Goal: Task Accomplishment & Management: Manage account settings

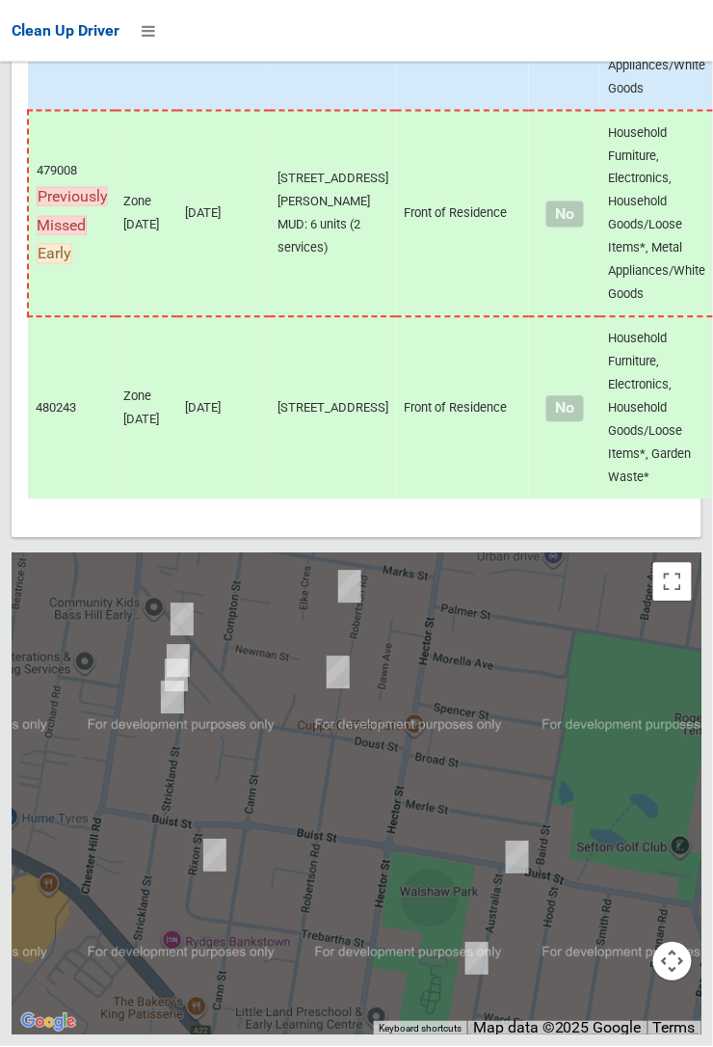
scroll to position [11296, 0]
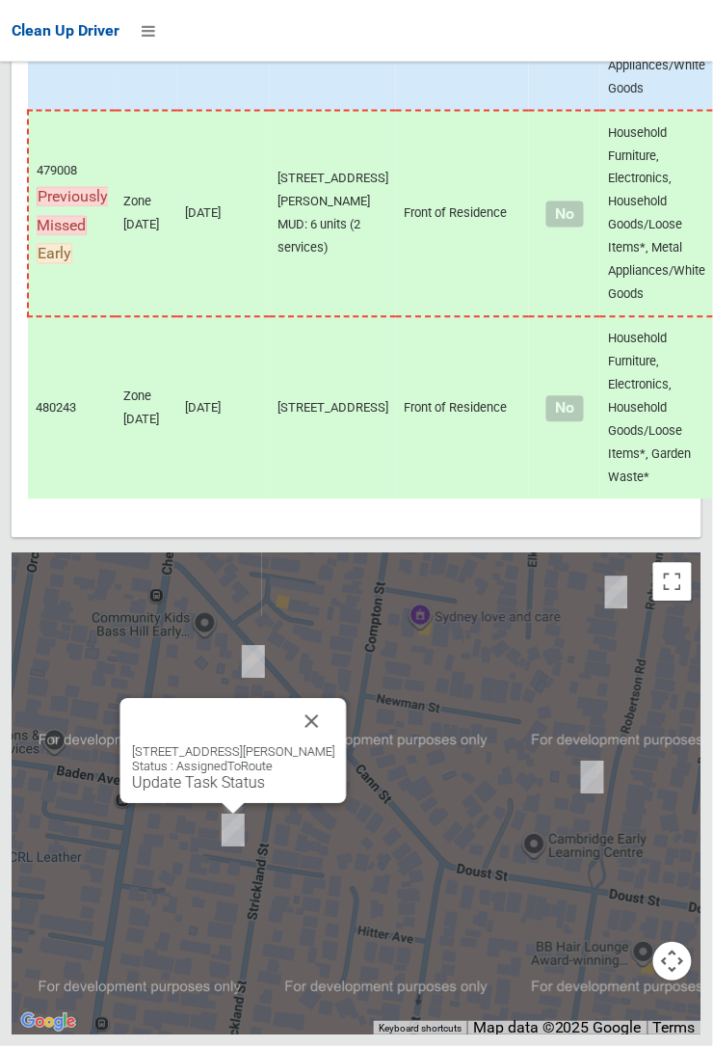
click at [335, 745] on button "Close" at bounding box center [312, 722] width 46 height 46
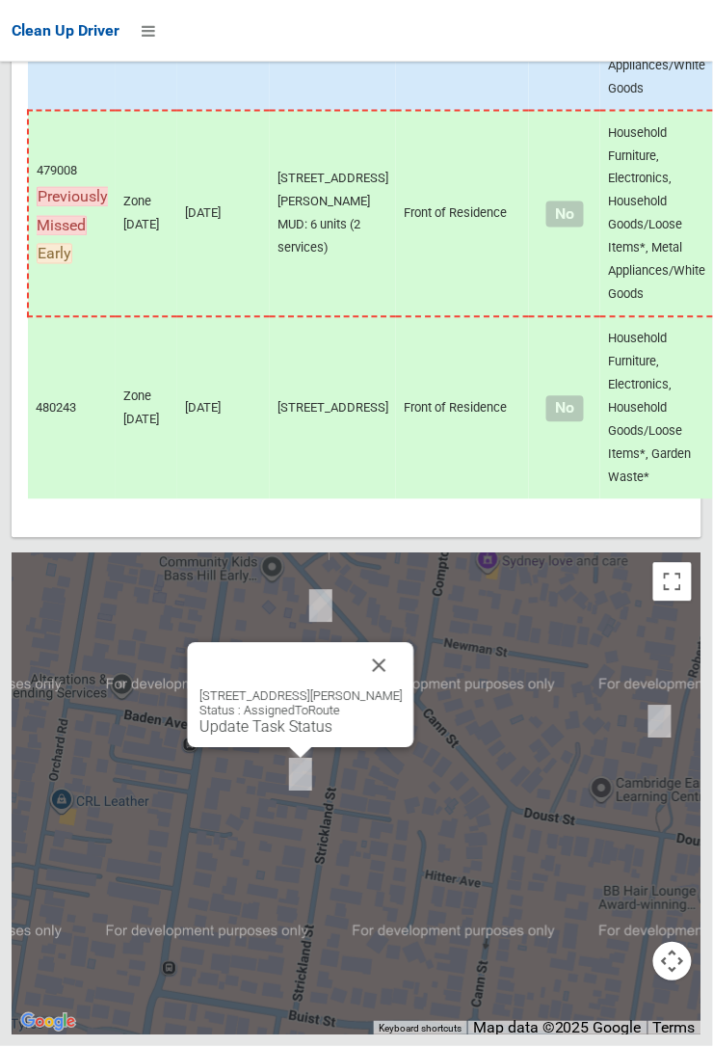
click at [403, 689] on button "Close" at bounding box center [380, 666] width 46 height 46
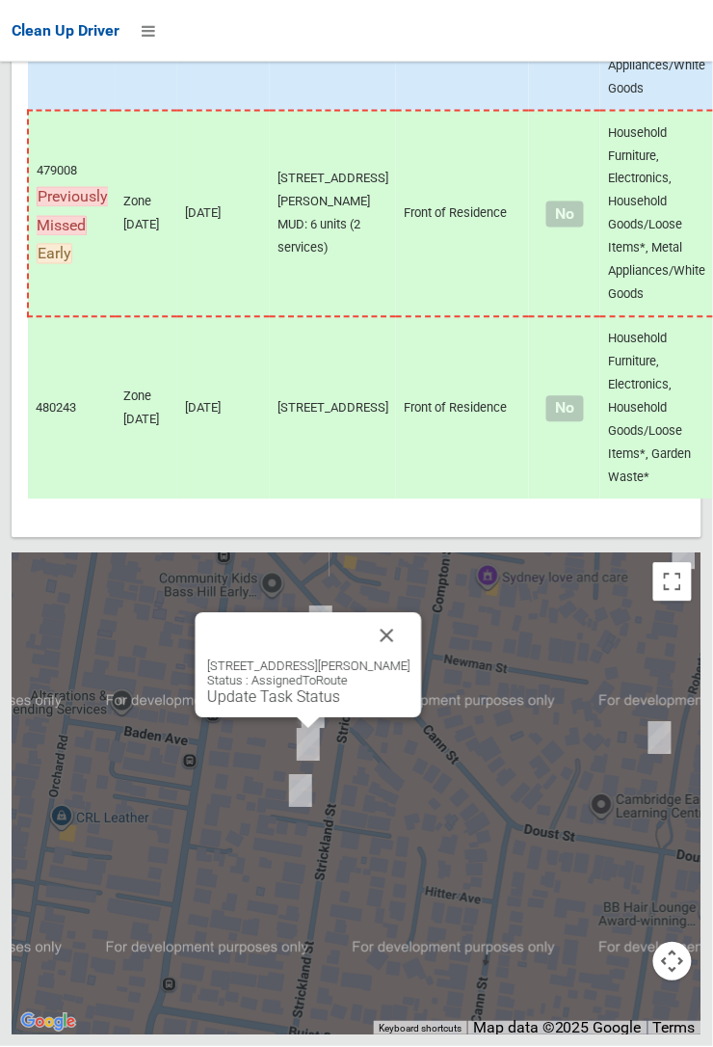
click at [422, 698] on div "10 Strickland Street, BASS HILL NSW 2197 Status : AssignedToRoute Update Task S…" at bounding box center [309, 665] width 226 height 105
click at [405, 659] on button "Close" at bounding box center [387, 636] width 46 height 46
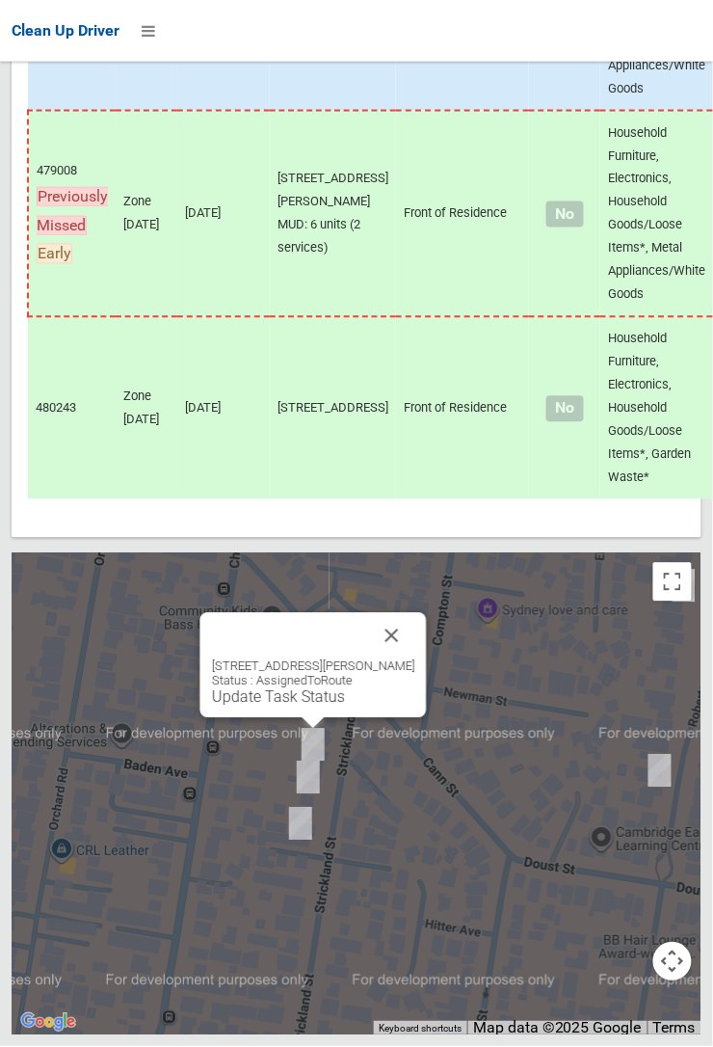
click at [400, 705] on div at bounding box center [356, 523] width 713 height 1047
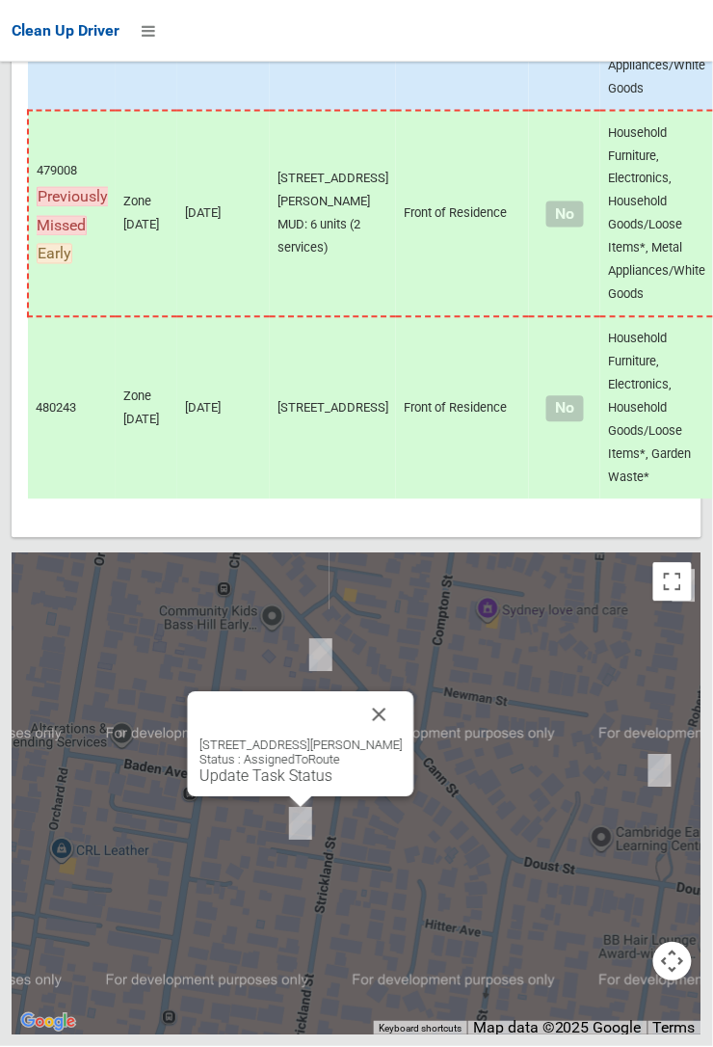
click at [293, 785] on link "Update Task Status" at bounding box center [266, 776] width 133 height 18
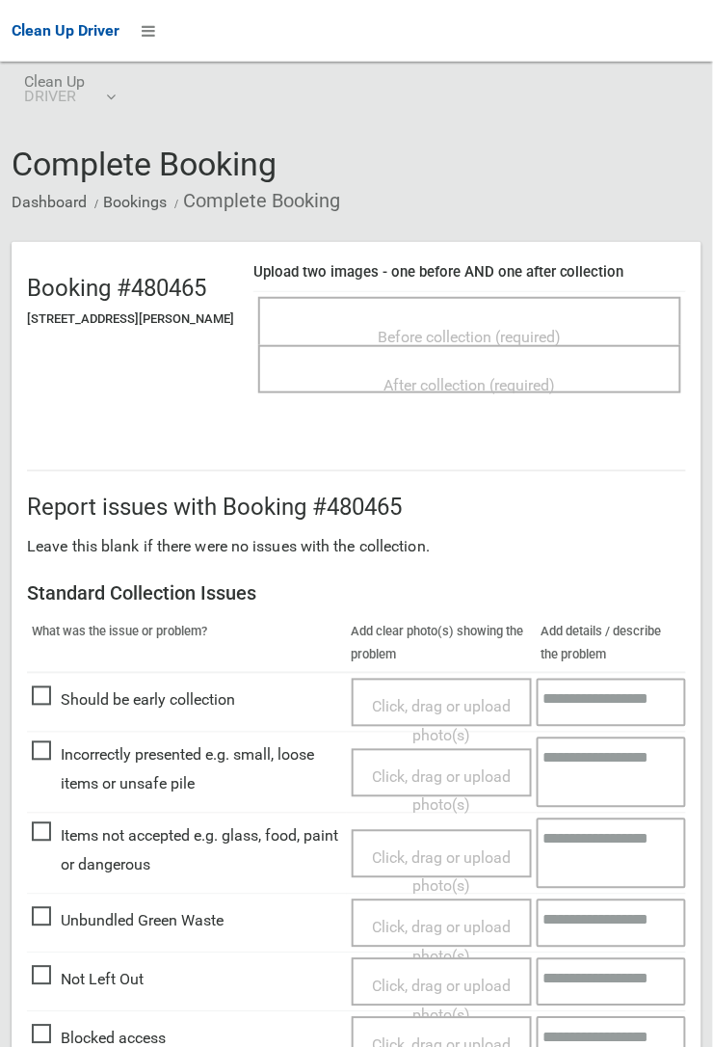
click at [464, 328] on span "Before collection (required)" at bounding box center [470, 337] width 183 height 18
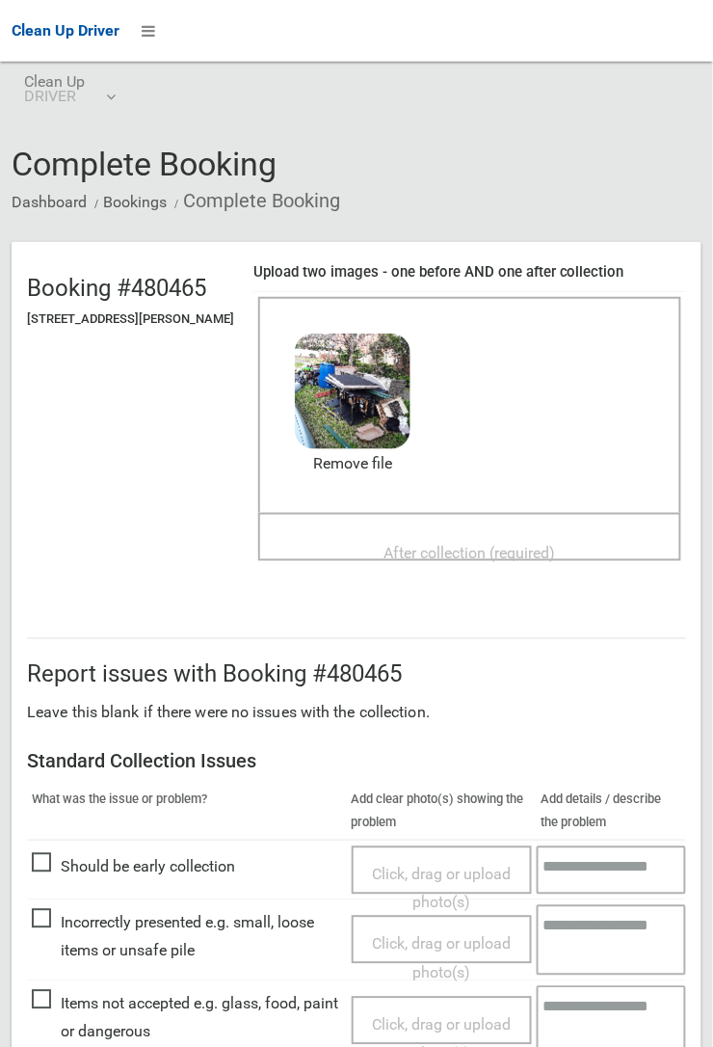
click at [455, 544] on span "After collection (required)" at bounding box center [471, 553] width 172 height 18
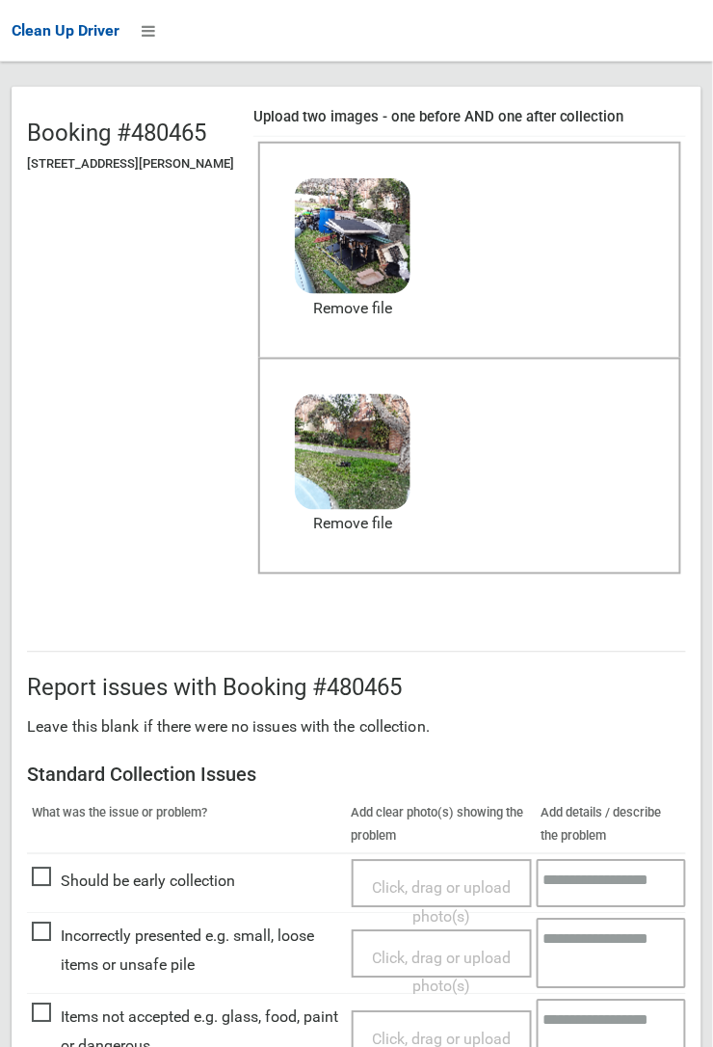
scroll to position [1057, 0]
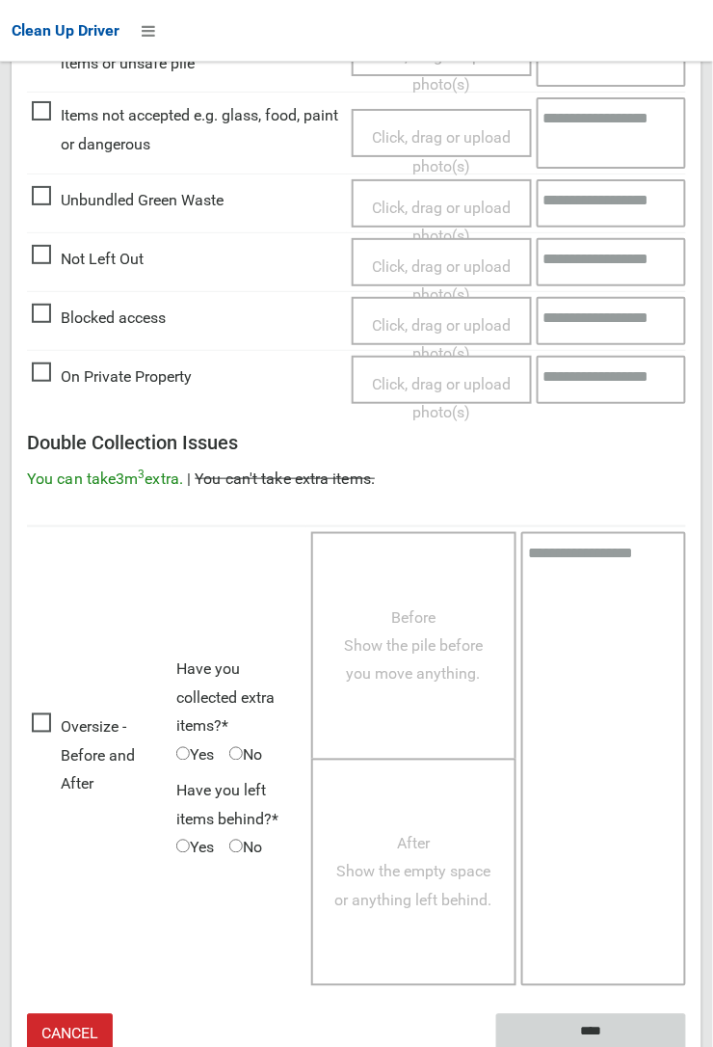
click at [601, 1027] on input "****" at bounding box center [591, 1032] width 190 height 36
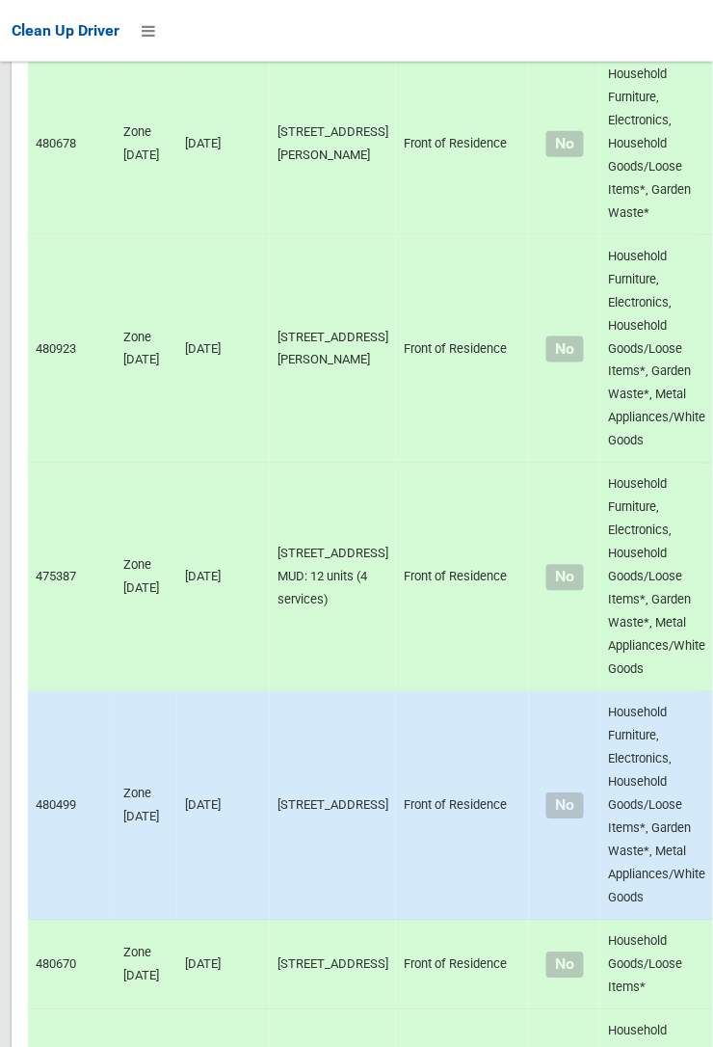
scroll to position [11458, 0]
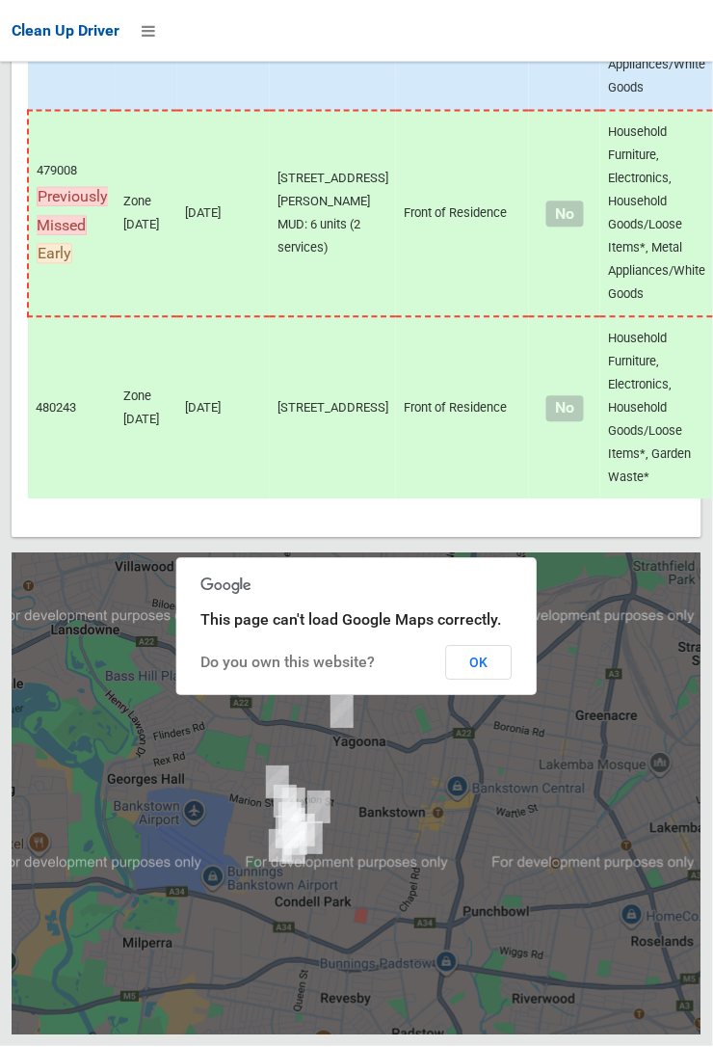
click at [513, 680] on button "OK" at bounding box center [479, 663] width 67 height 35
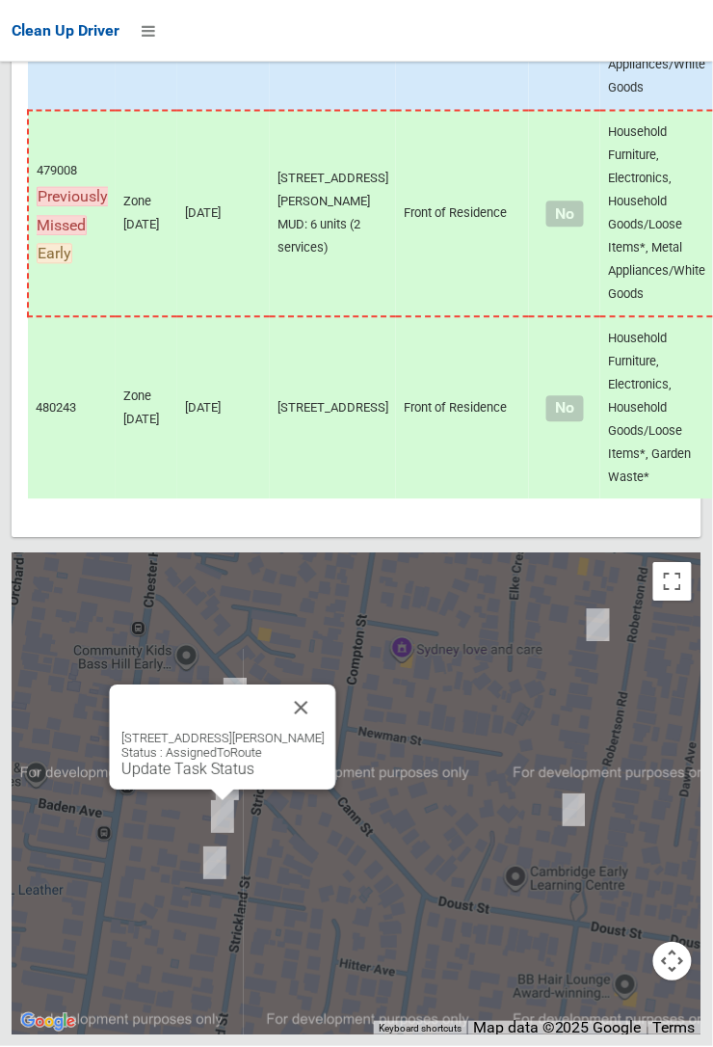
click at [220, 779] on link "Update Task Status" at bounding box center [187, 769] width 133 height 18
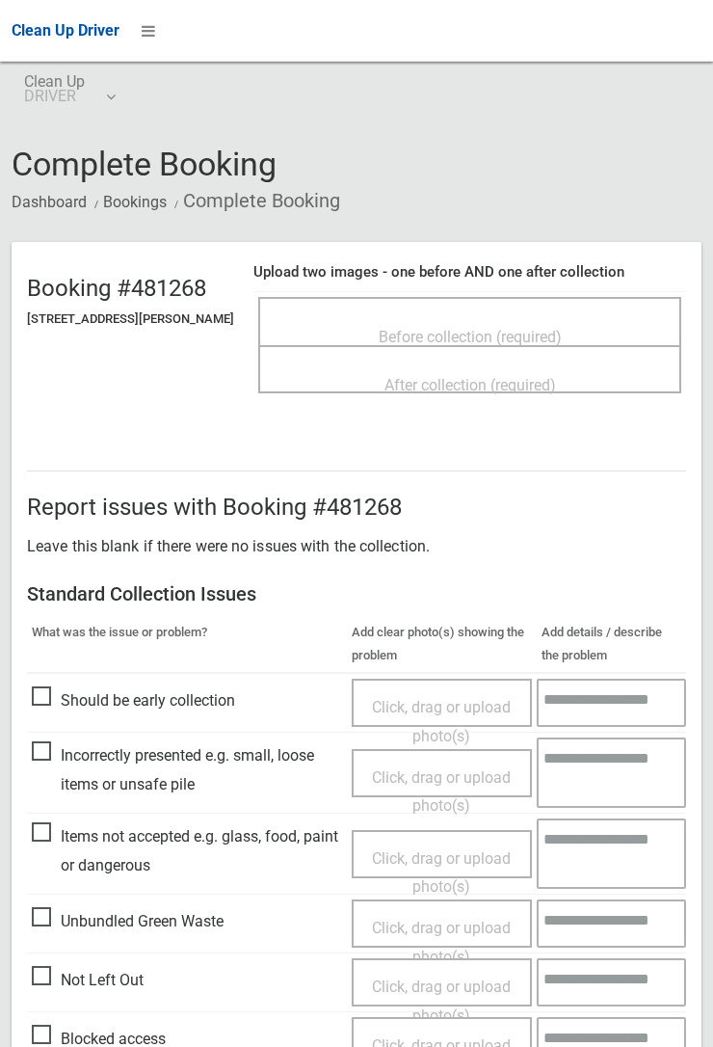
click at [480, 331] on span "Before collection (required)" at bounding box center [470, 337] width 183 height 18
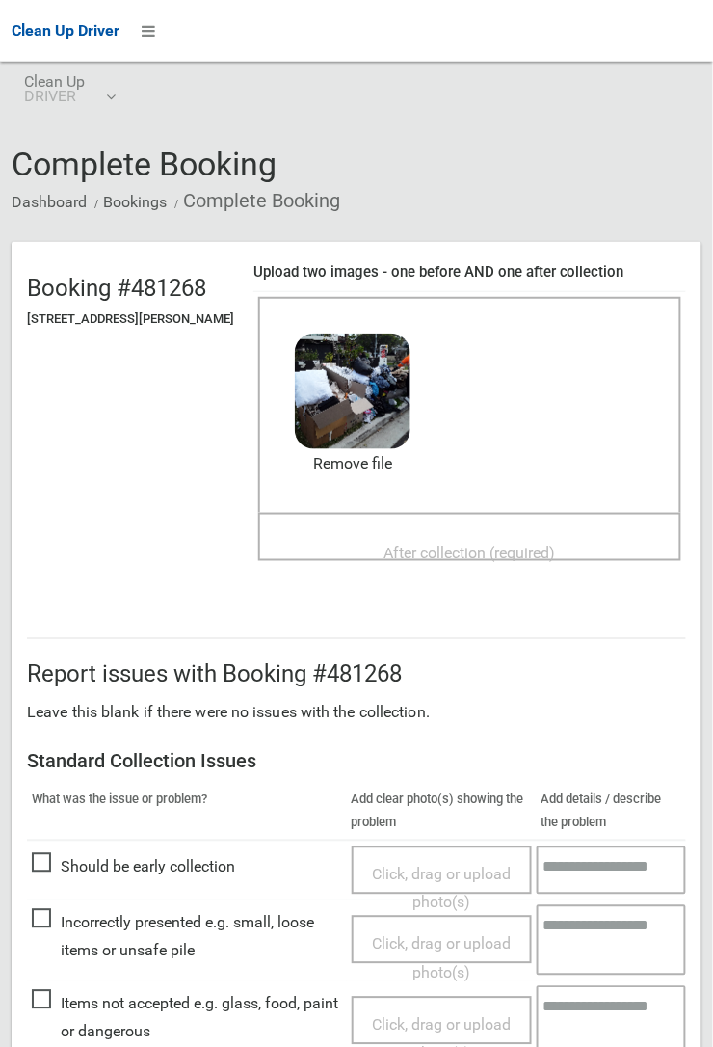
click at [485, 544] on span "After collection (required)" at bounding box center [471, 553] width 172 height 18
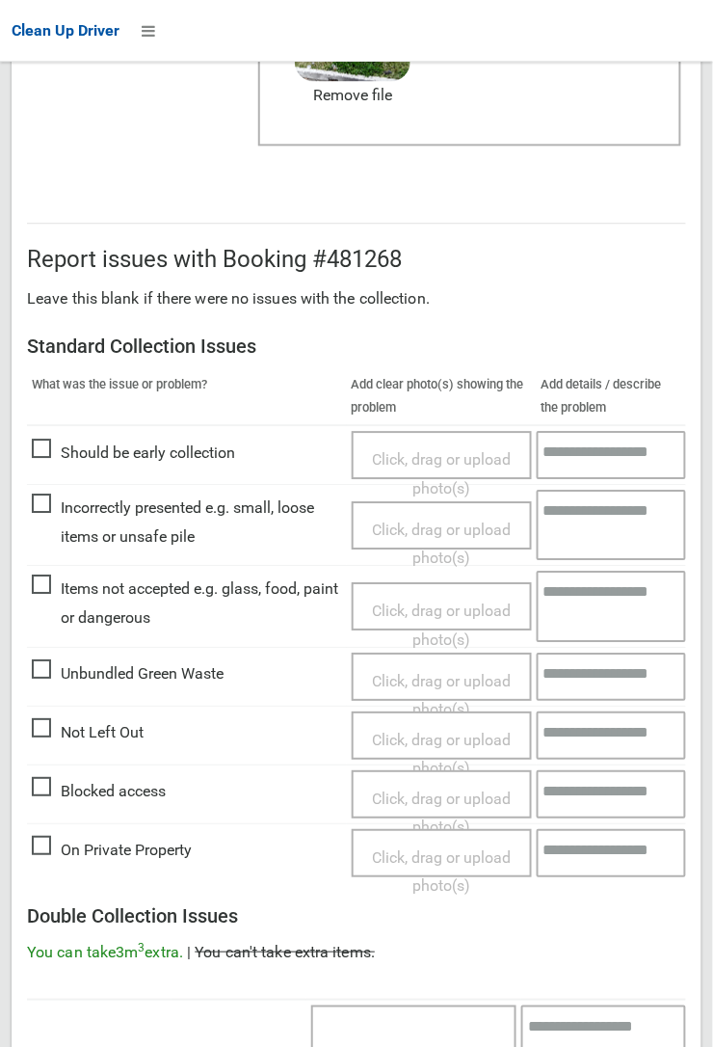
scroll to position [1057, 0]
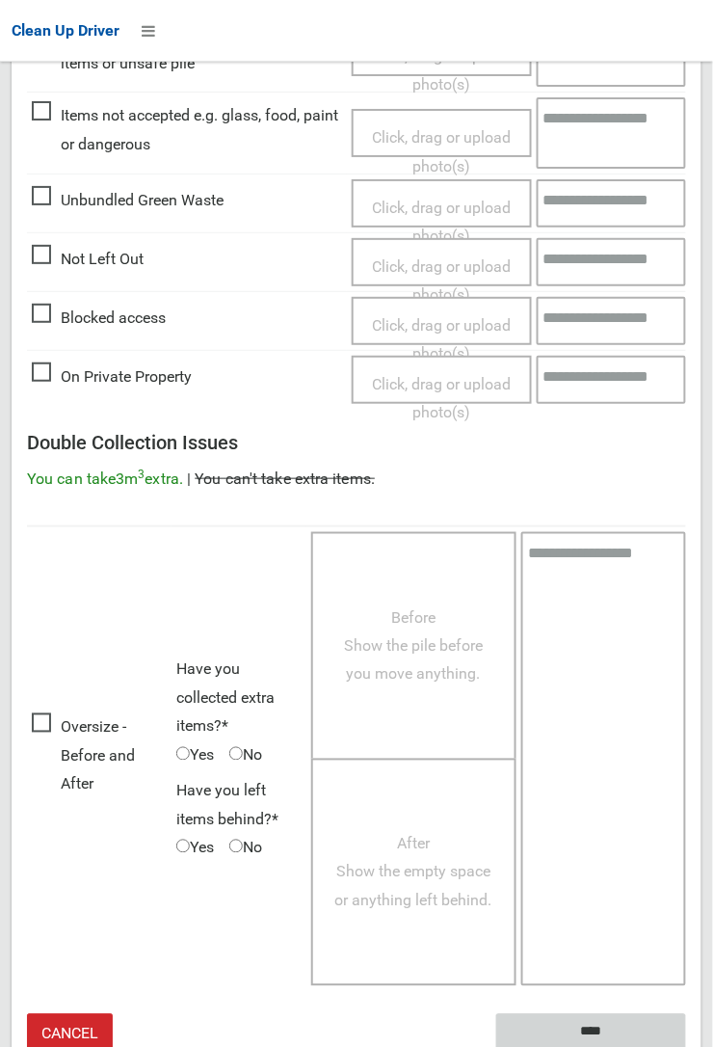
click at [686, 1046] on input "****" at bounding box center [591, 1032] width 190 height 36
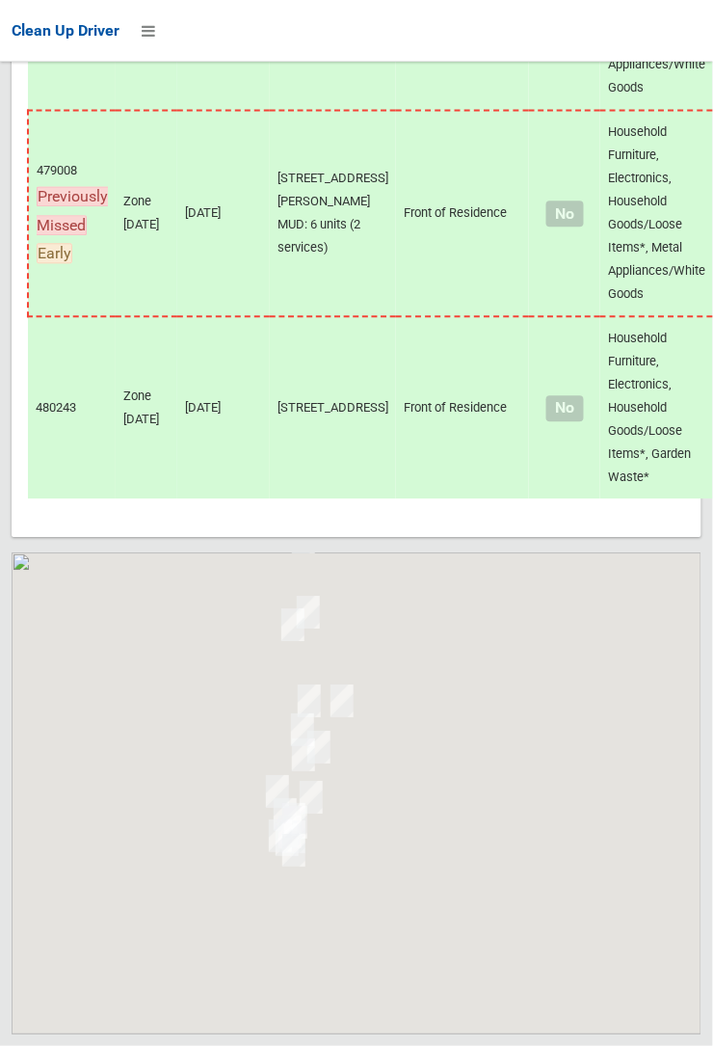
scroll to position [11458, 0]
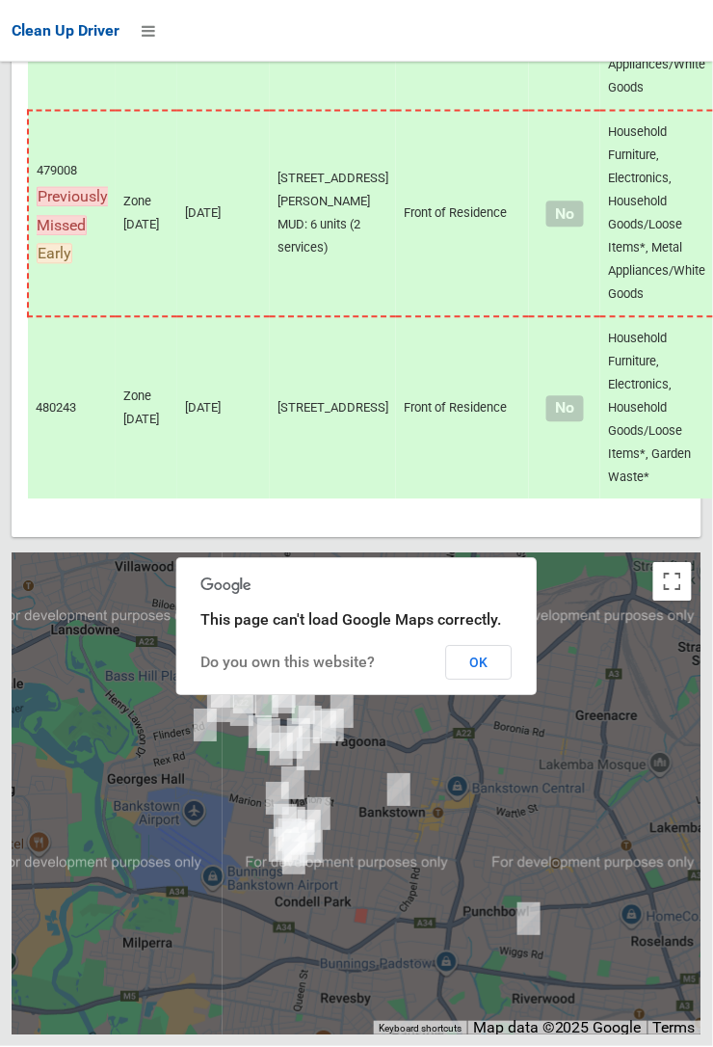
click at [487, 680] on button "OK" at bounding box center [479, 663] width 67 height 35
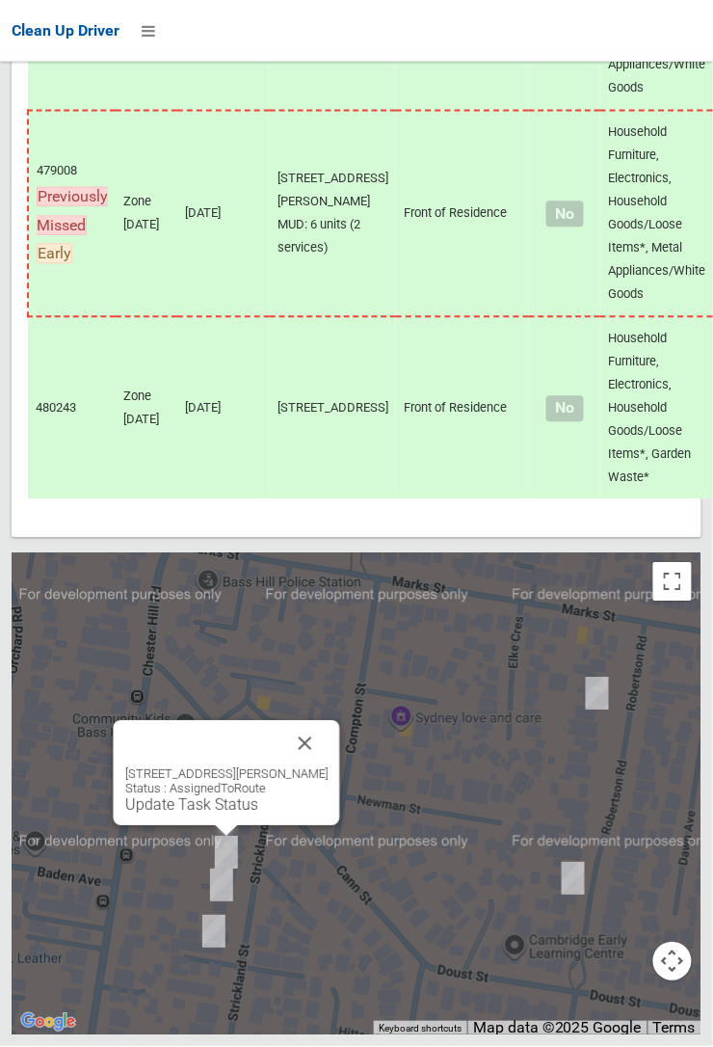
click at [242, 814] on link "Update Task Status" at bounding box center [191, 805] width 133 height 18
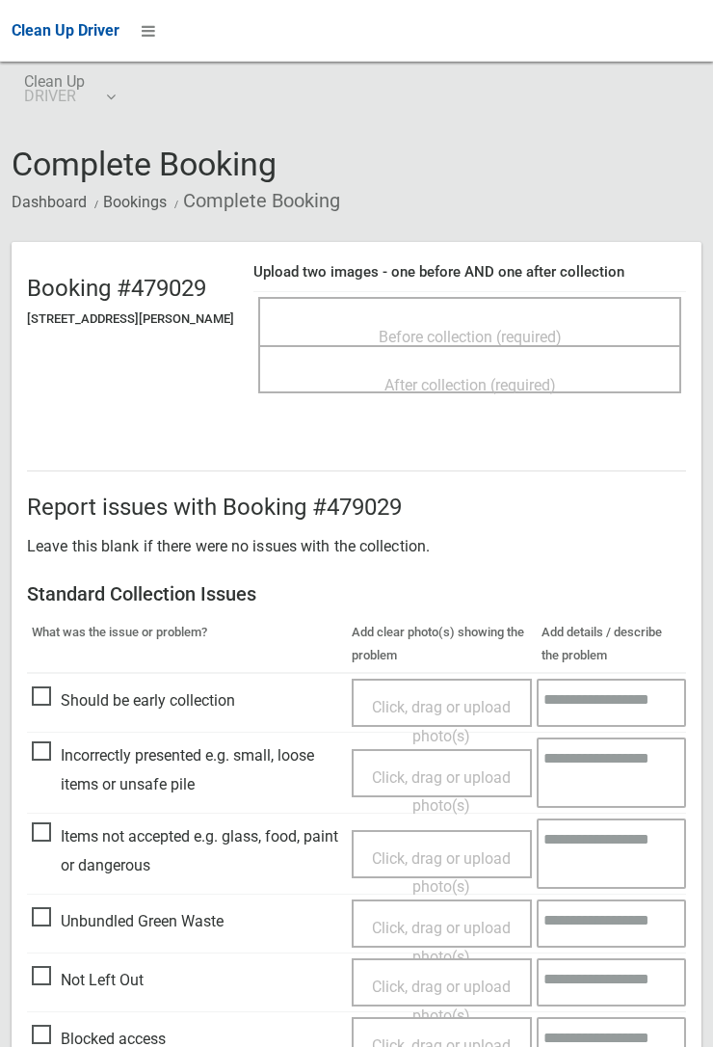
click at [500, 331] on span "Before collection (required)" at bounding box center [470, 337] width 183 height 18
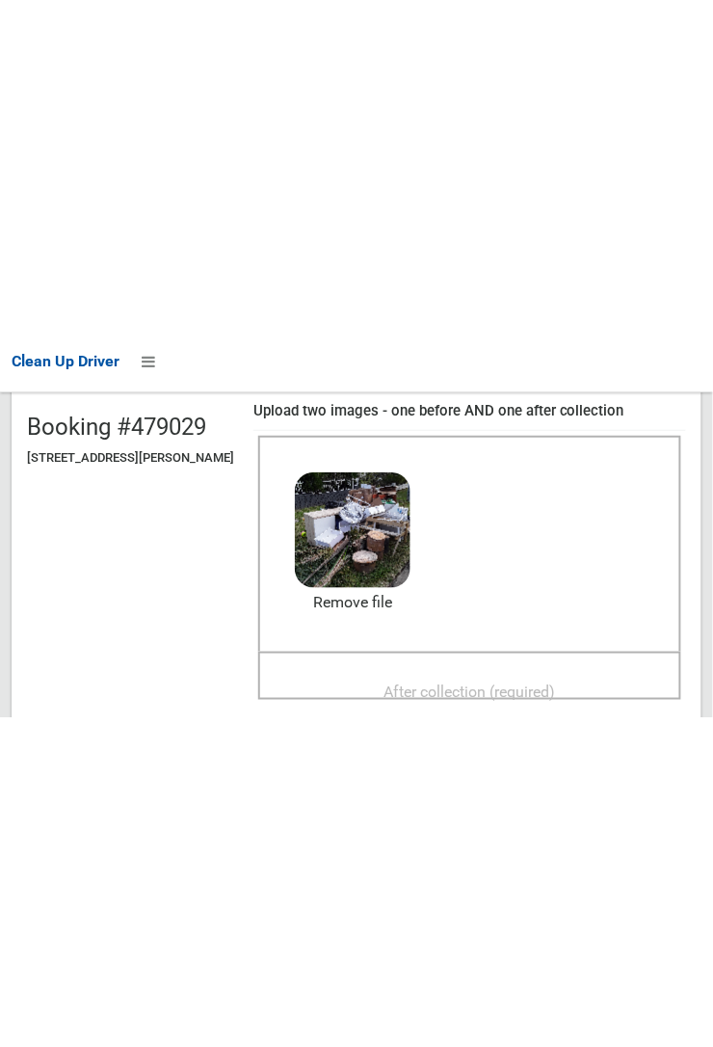
scroll to position [197, 0]
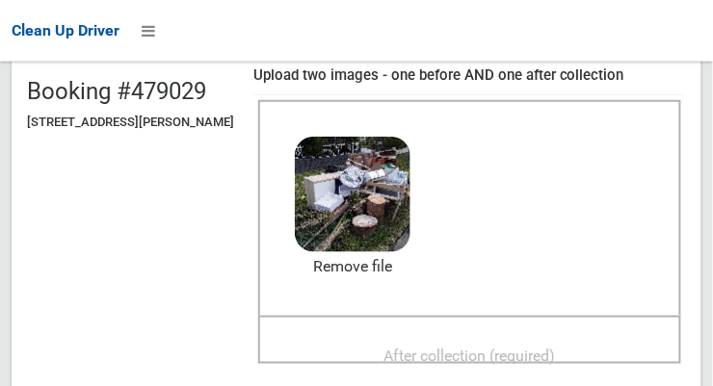
click at [418, 347] on span "After collection (required)" at bounding box center [471, 356] width 172 height 18
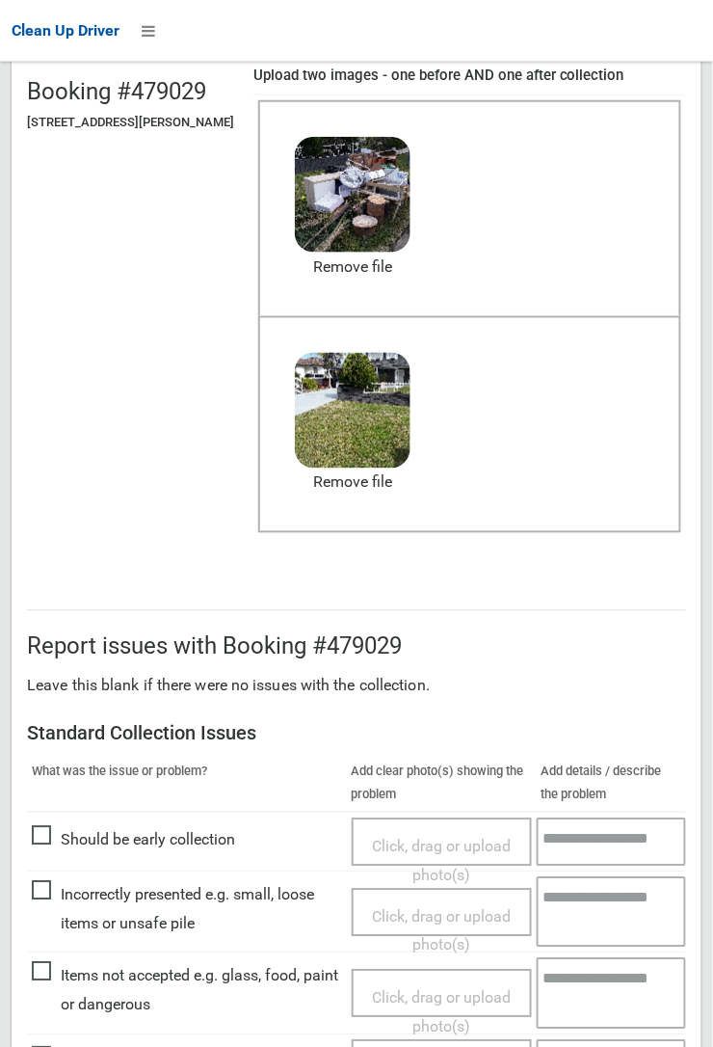
scroll to position [1056, 0]
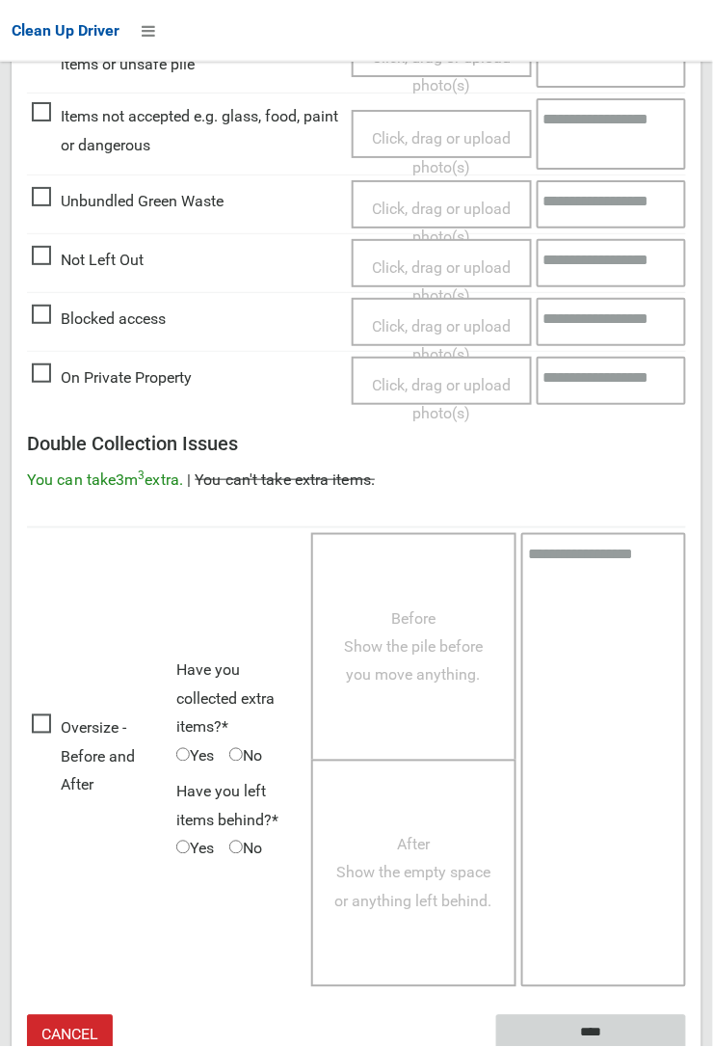
click at [686, 1046] on input "****" at bounding box center [591, 1033] width 190 height 36
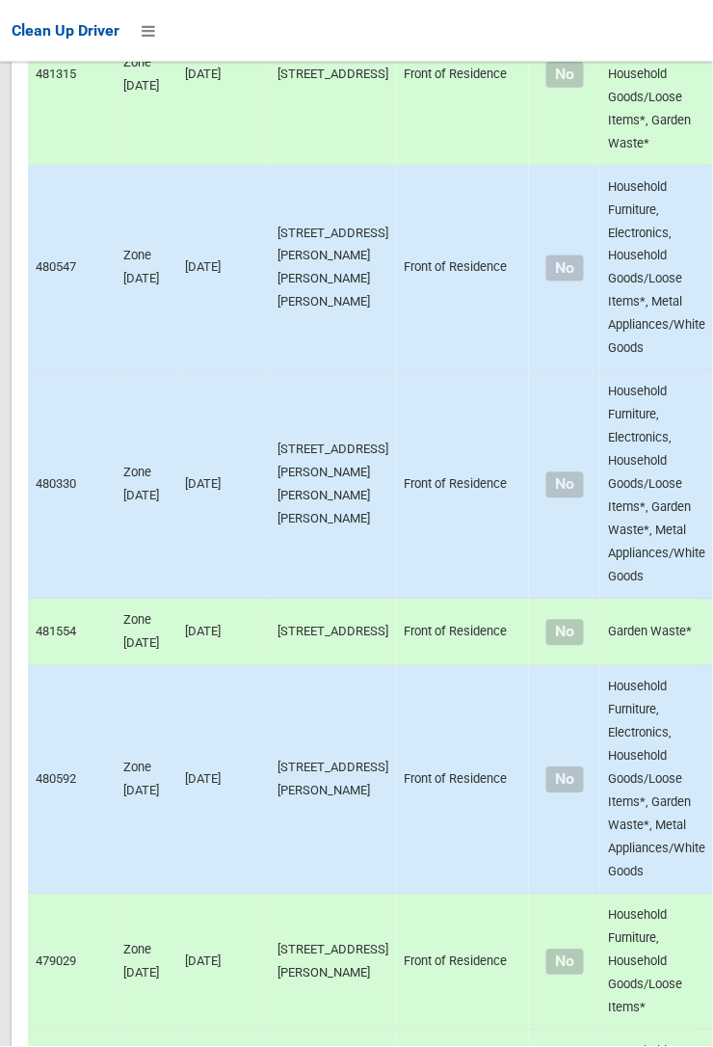
scroll to position [11458, 0]
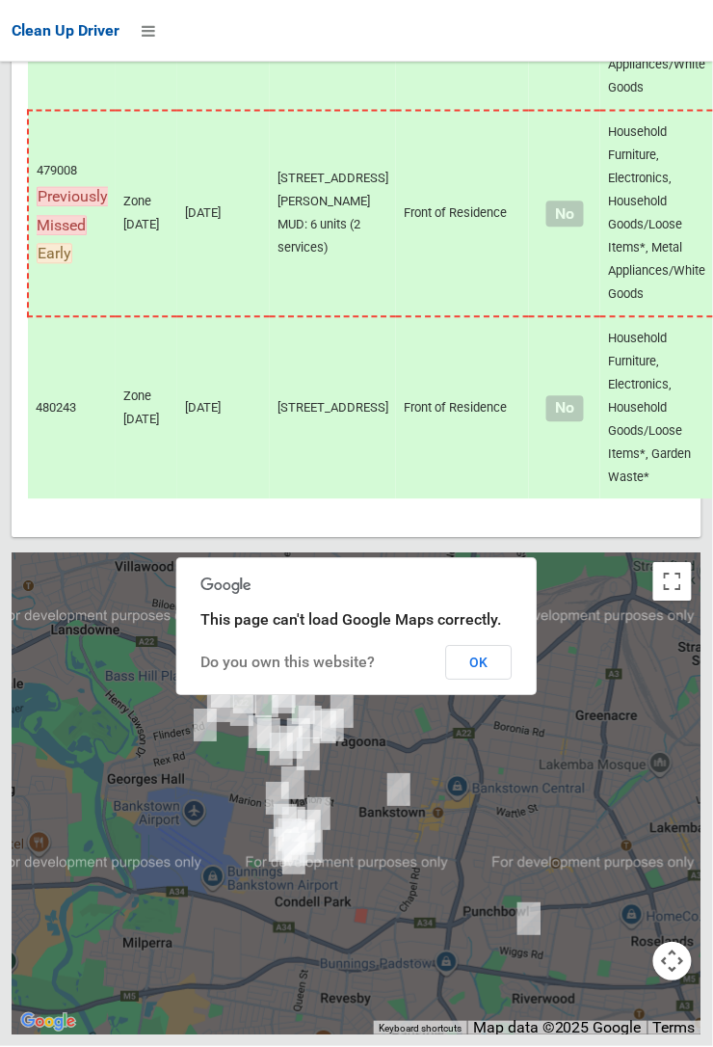
click at [513, 680] on button "OK" at bounding box center [479, 663] width 67 height 35
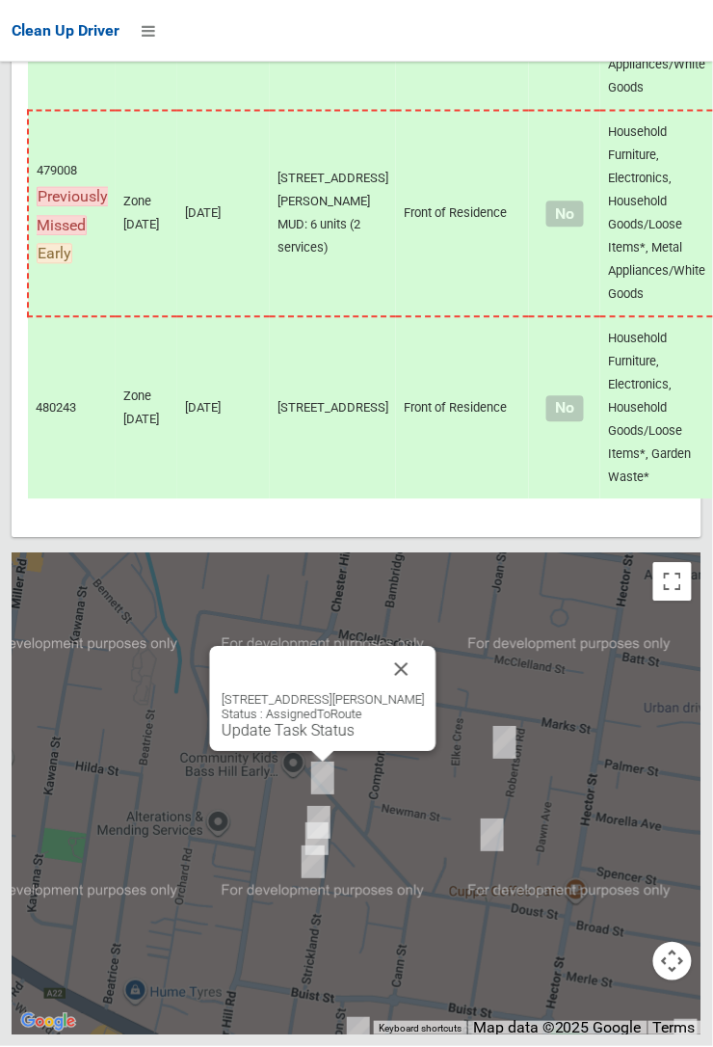
click at [331, 740] on link "Update Task Status" at bounding box center [288, 731] width 133 height 18
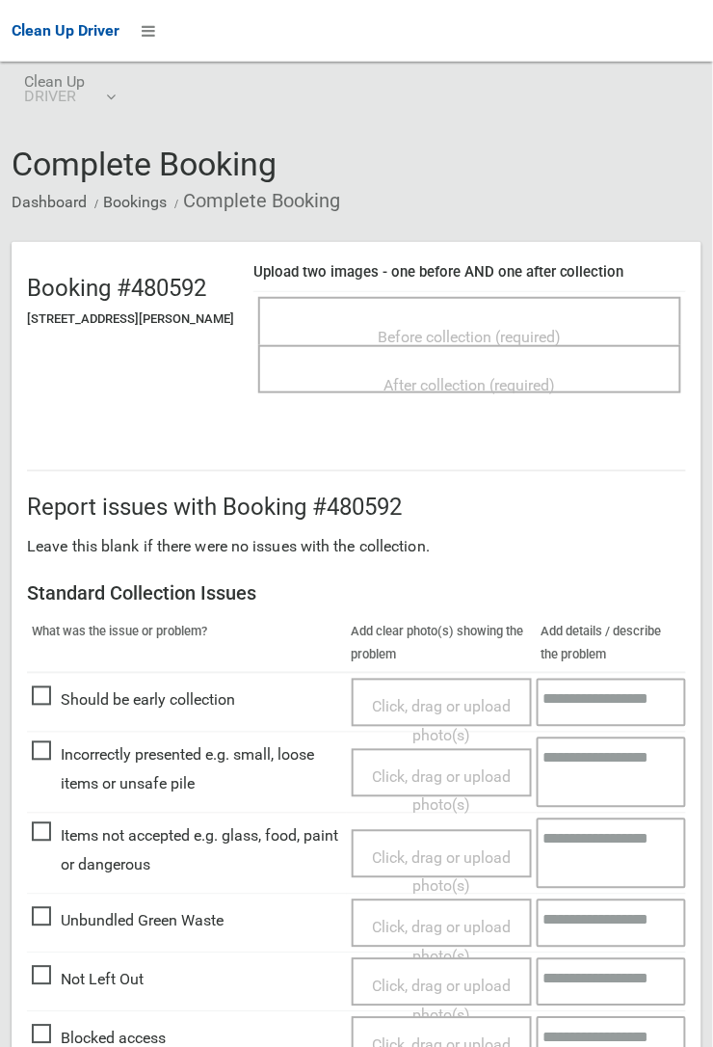
click at [460, 328] on span "Before collection (required)" at bounding box center [470, 337] width 183 height 18
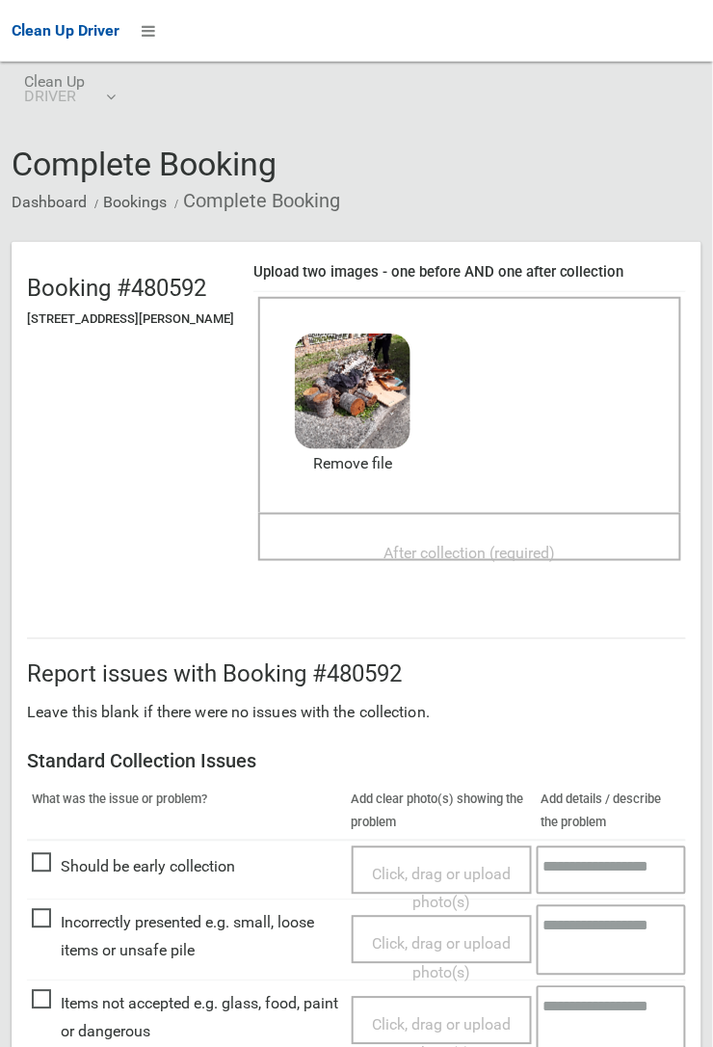
click at [510, 544] on span "After collection (required)" at bounding box center [471, 553] width 172 height 18
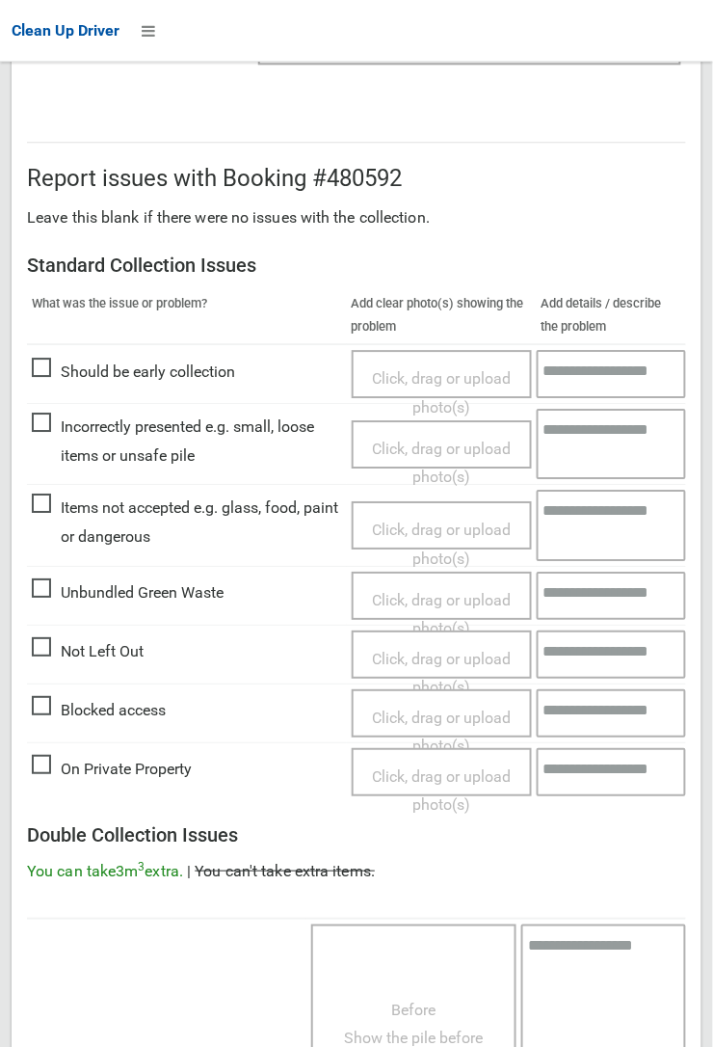
scroll to position [1057, 0]
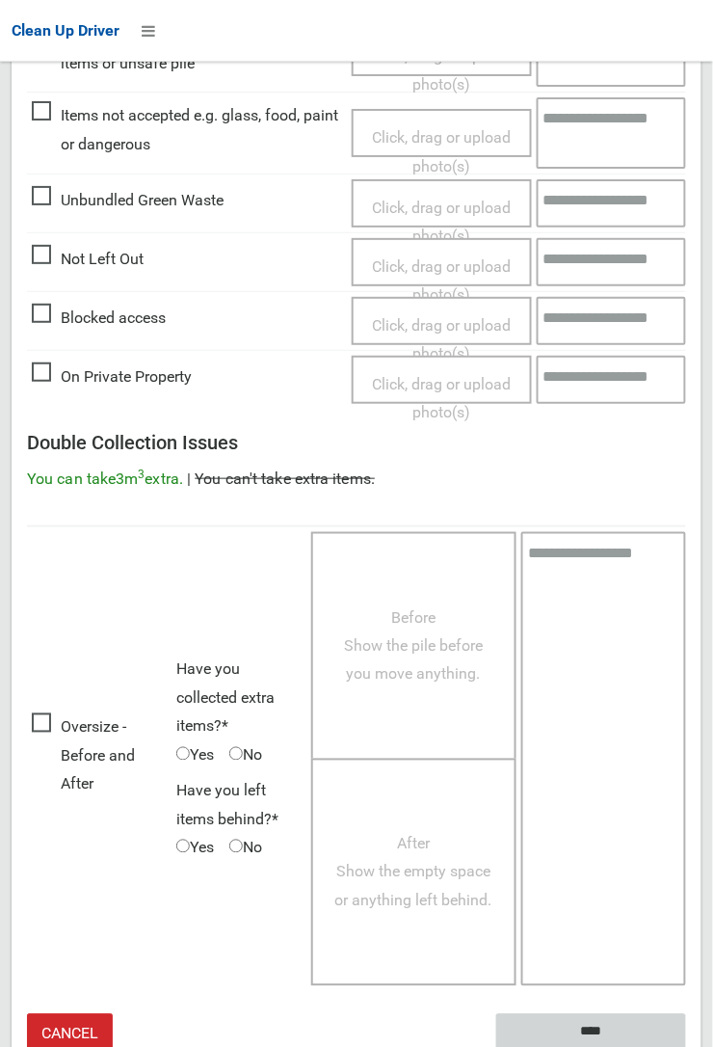
click at [686, 1046] on input "****" at bounding box center [591, 1032] width 190 height 36
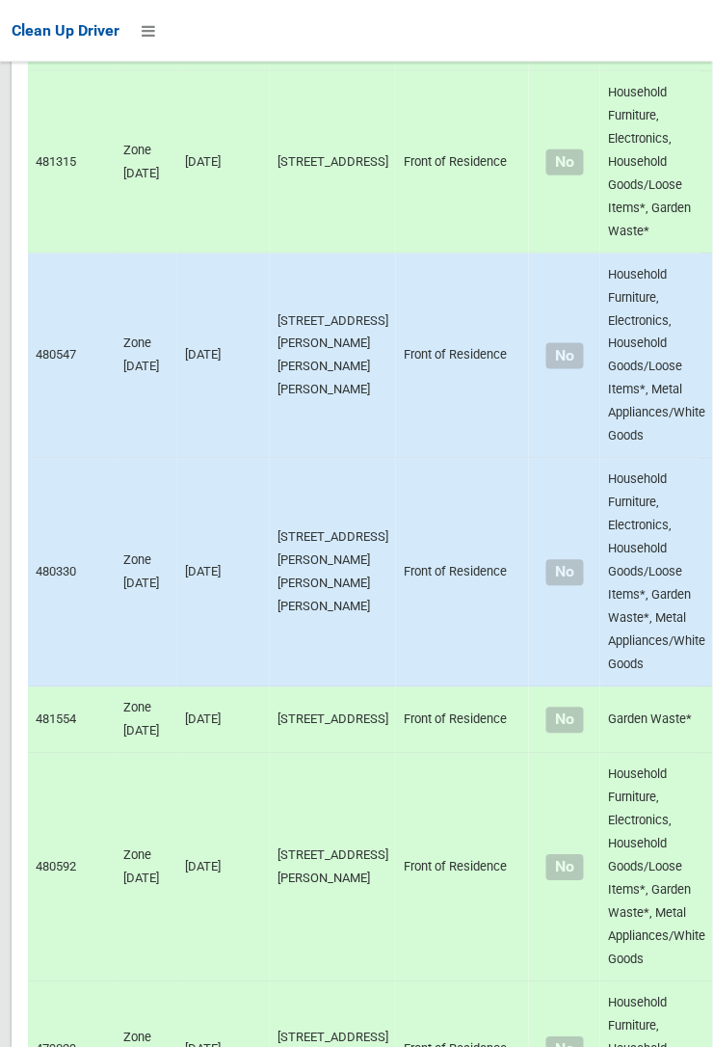
scroll to position [11458, 0]
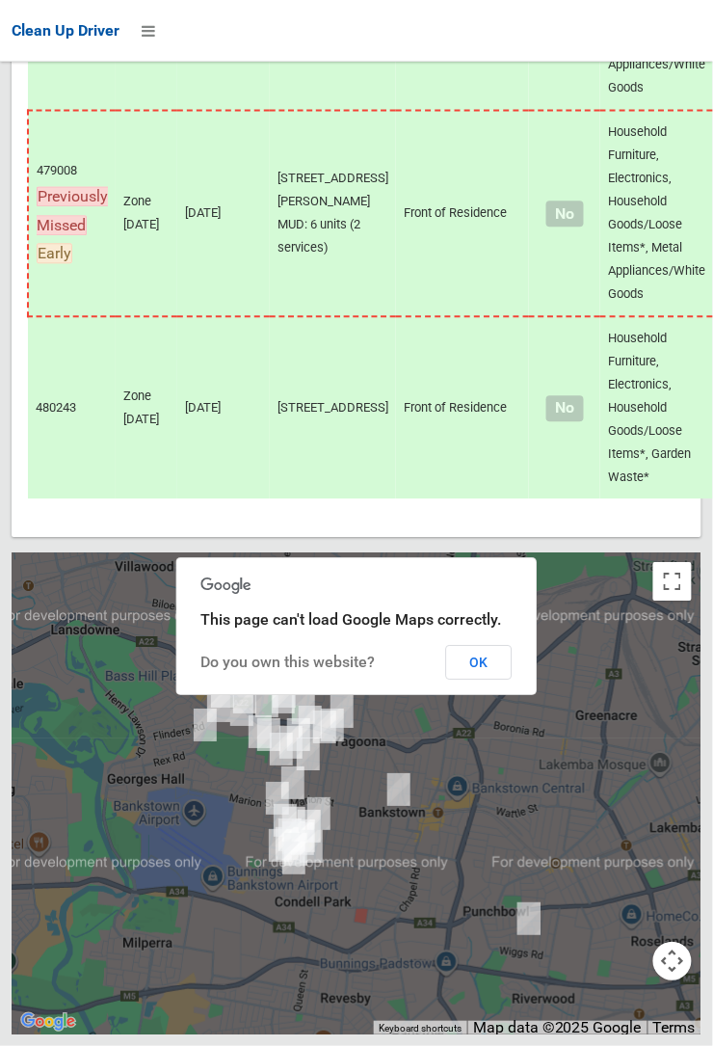
click at [481, 680] on button "OK" at bounding box center [479, 663] width 67 height 35
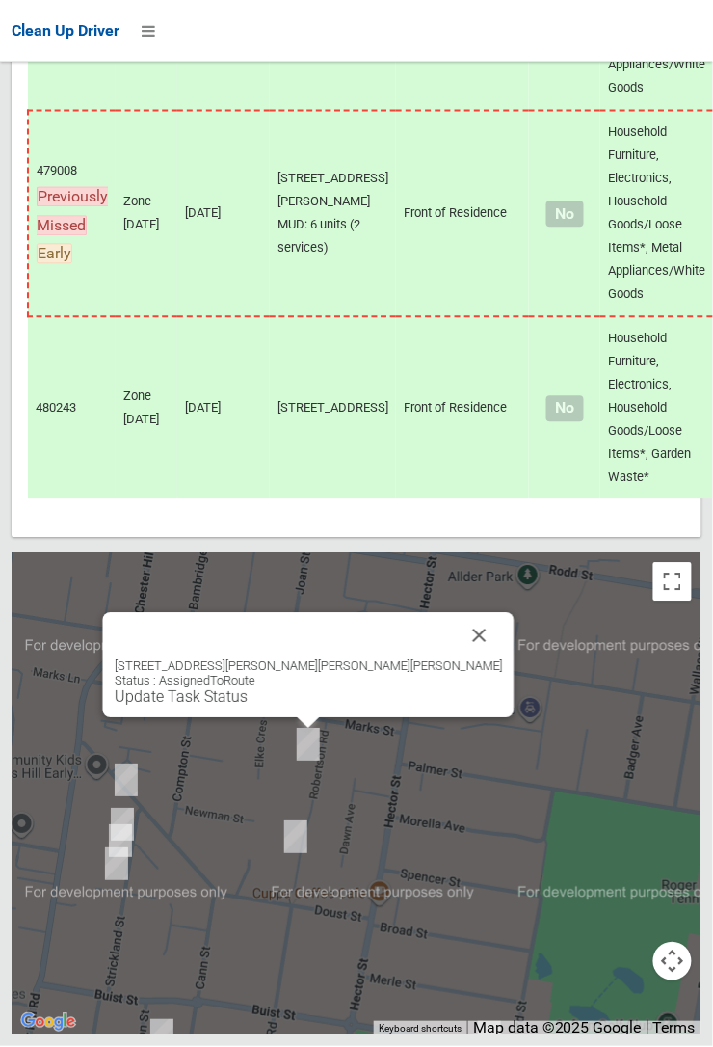
click at [457, 659] on button "Close" at bounding box center [480, 636] width 46 height 46
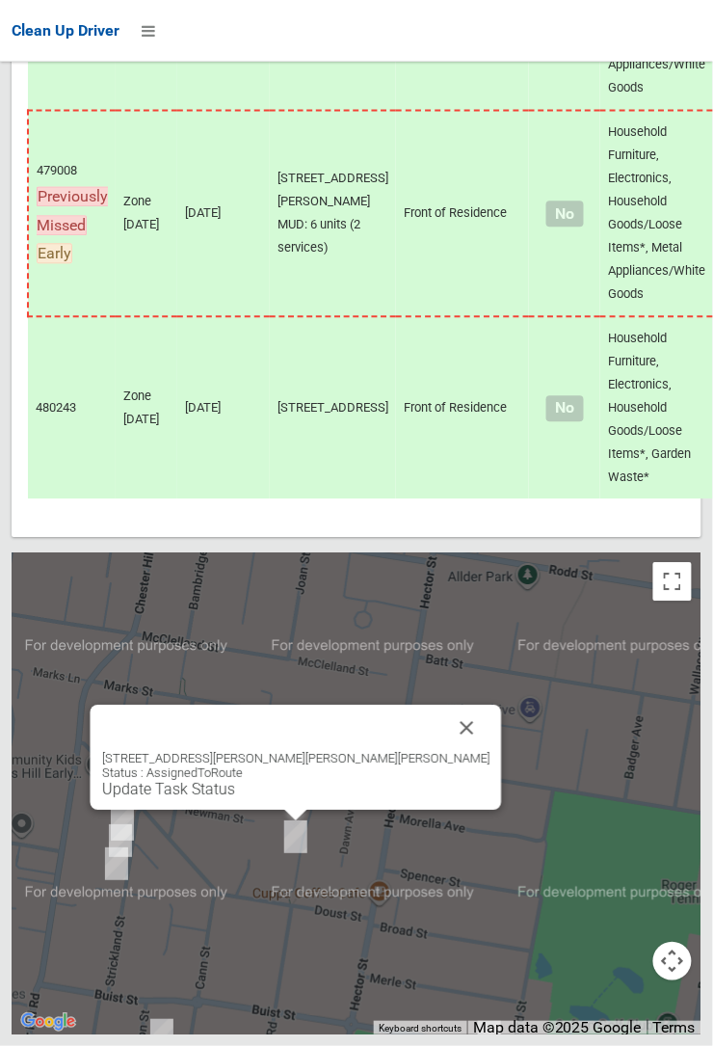
click at [444, 752] on button "Close" at bounding box center [467, 729] width 46 height 46
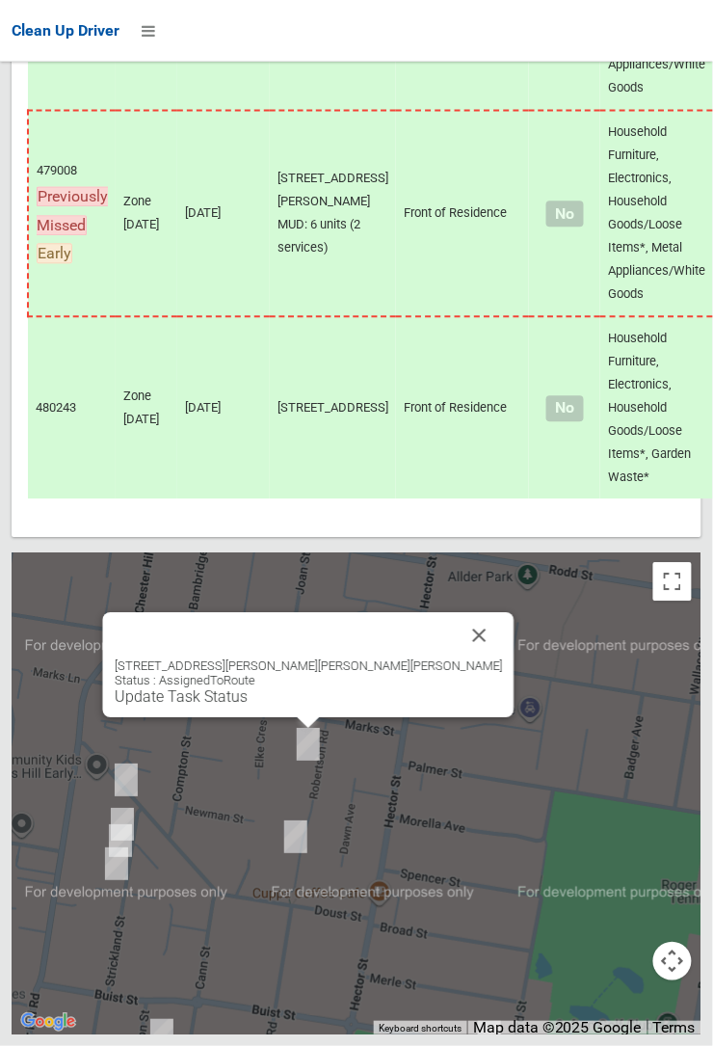
click at [326, 706] on div "8 Robertson Road, CHESTER HILL NSW 2162 Status : AssignedToRoute Update Task St…" at bounding box center [309, 682] width 388 height 47
click at [248, 706] on link "Update Task Status" at bounding box center [181, 697] width 133 height 18
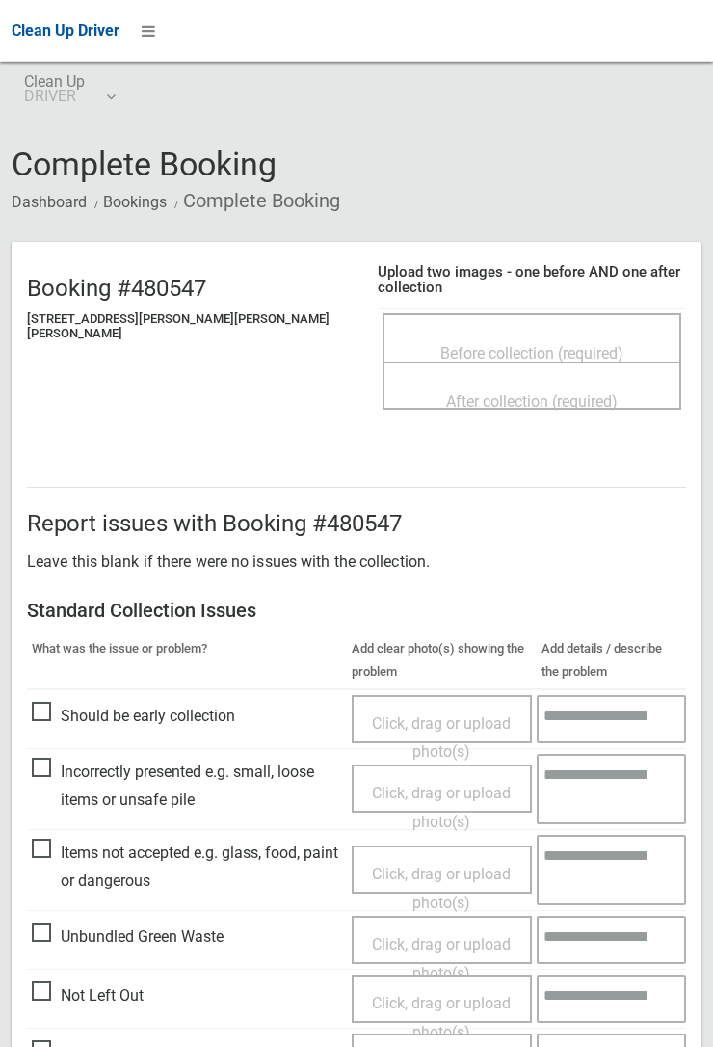
click at [493, 344] on span "Before collection (required)" at bounding box center [531, 353] width 183 height 18
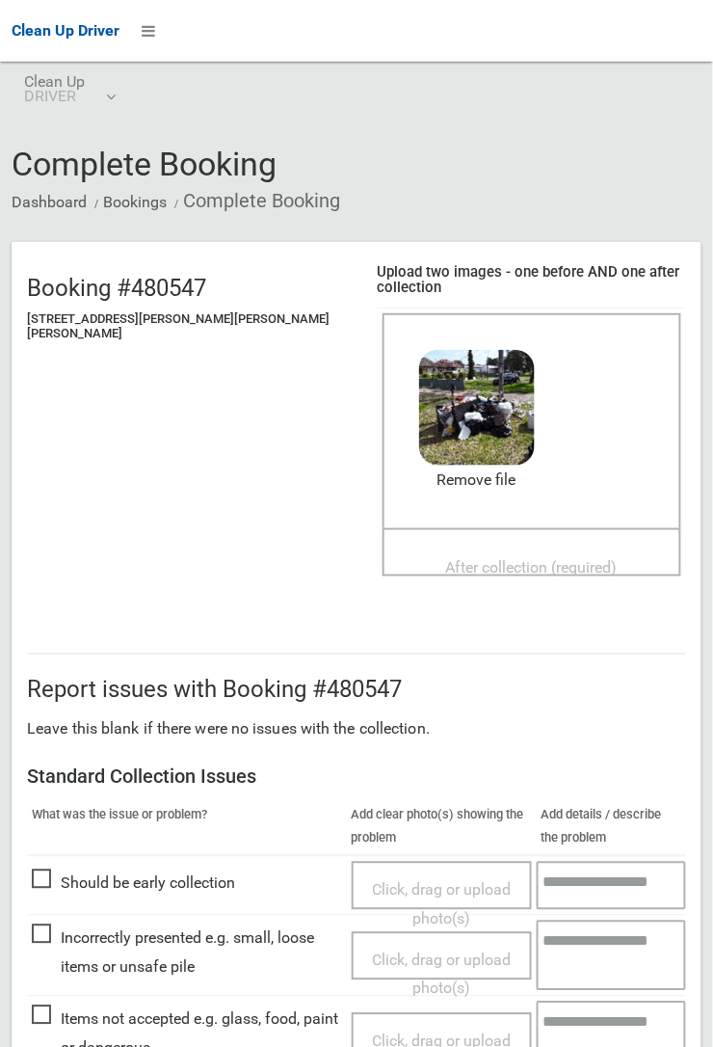
click at [453, 559] on span "After collection (required)" at bounding box center [532, 568] width 172 height 18
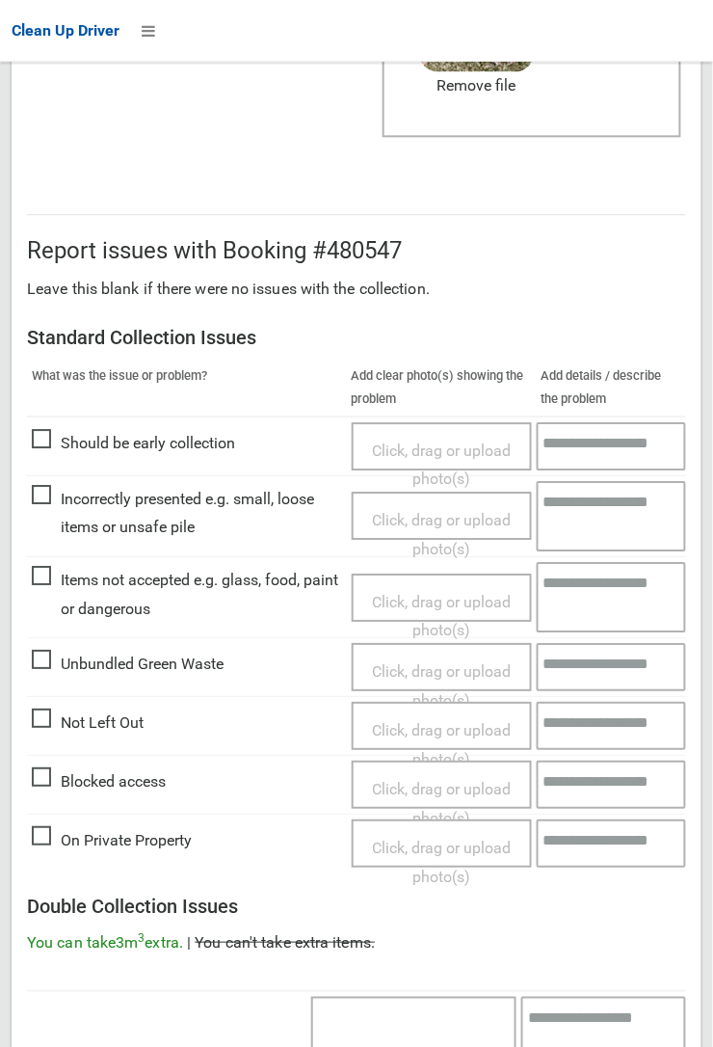
scroll to position [1057, 0]
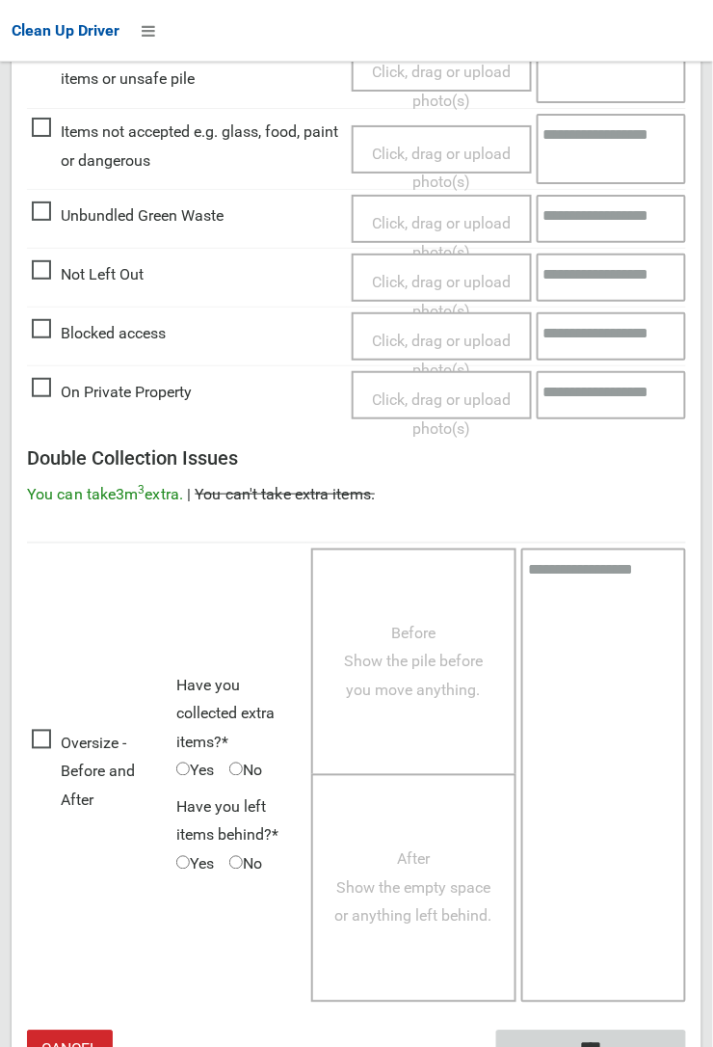
click at [599, 1030] on input "****" at bounding box center [591, 1048] width 190 height 36
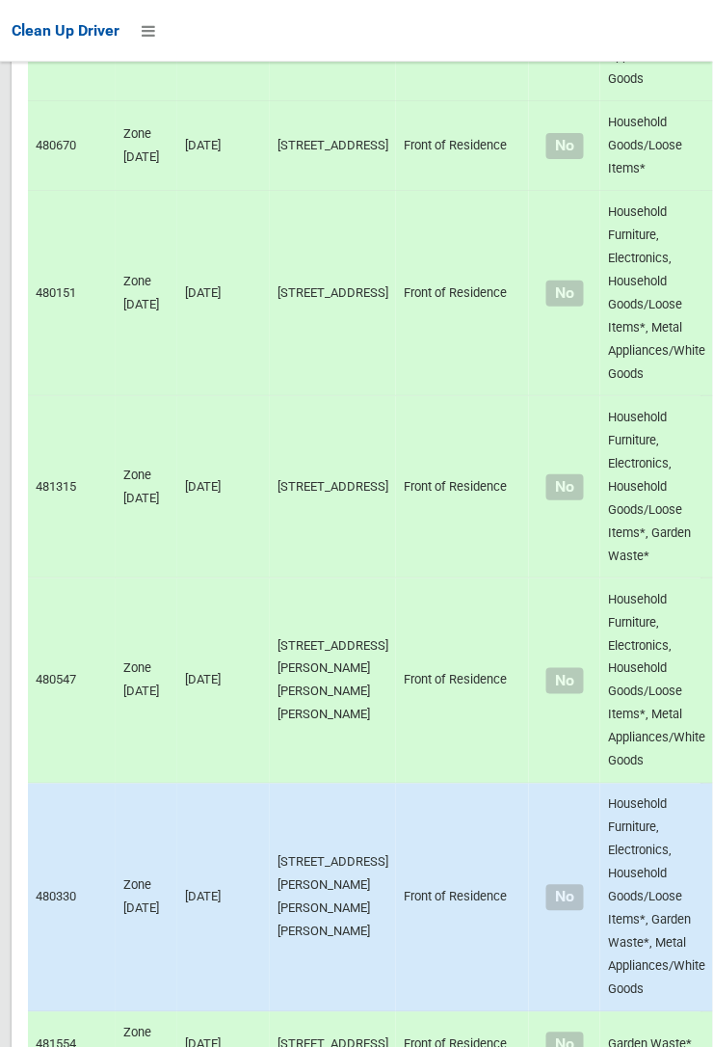
scroll to position [11458, 0]
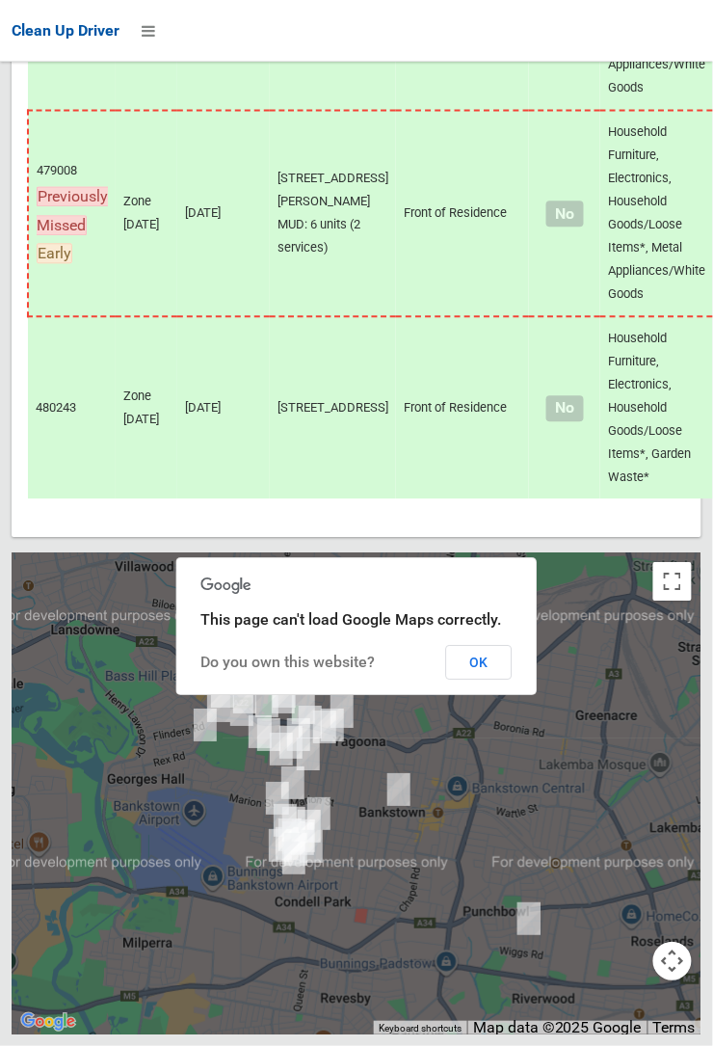
click at [513, 680] on button "OK" at bounding box center [479, 663] width 67 height 35
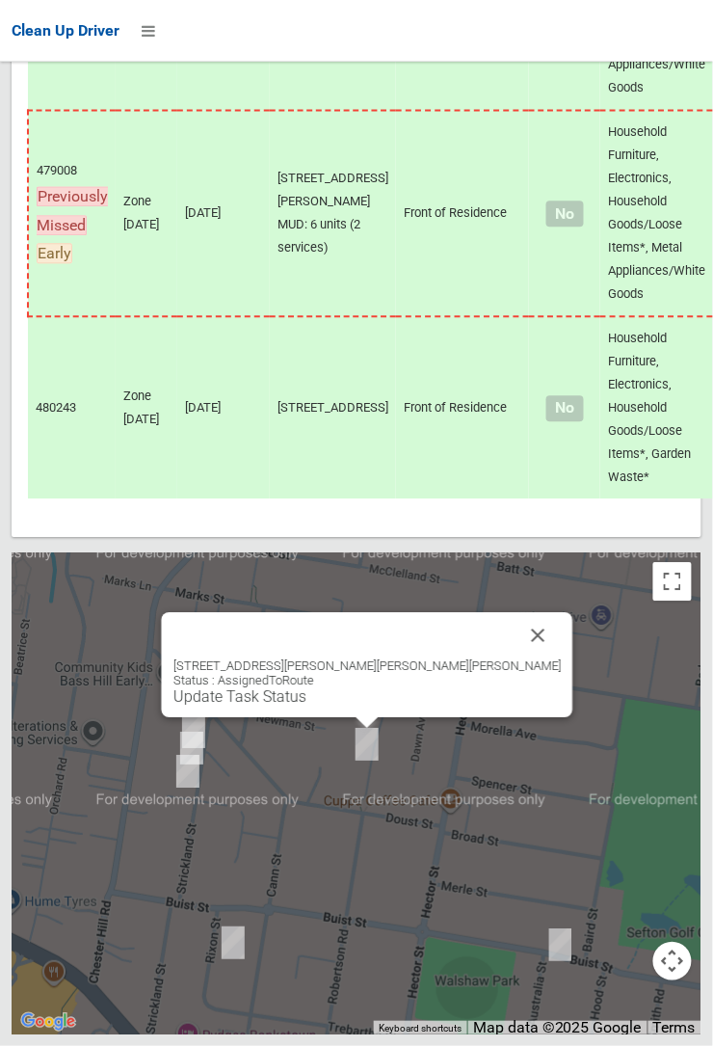
click at [371, 706] on div "34 Robertson Road, CHESTER HILL NSW 2162 Status : AssignedToRoute Update Task S…" at bounding box center [367, 682] width 388 height 47
click at [306, 706] on link "Update Task Status" at bounding box center [239, 697] width 133 height 18
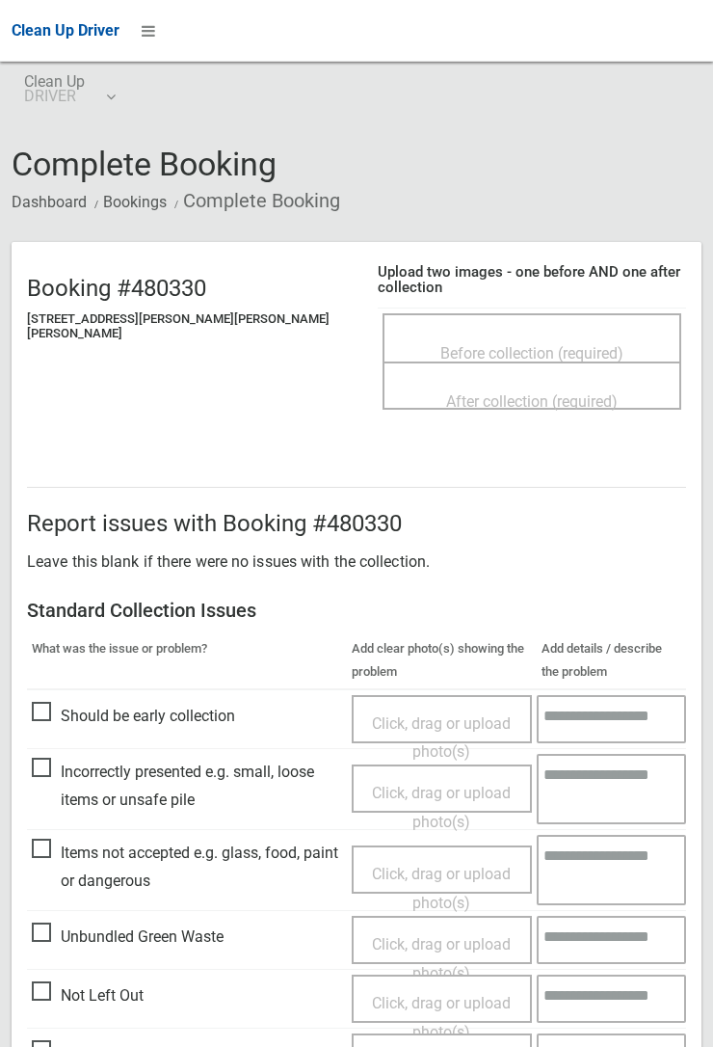
click at [492, 344] on span "Before collection (required)" at bounding box center [531, 353] width 183 height 18
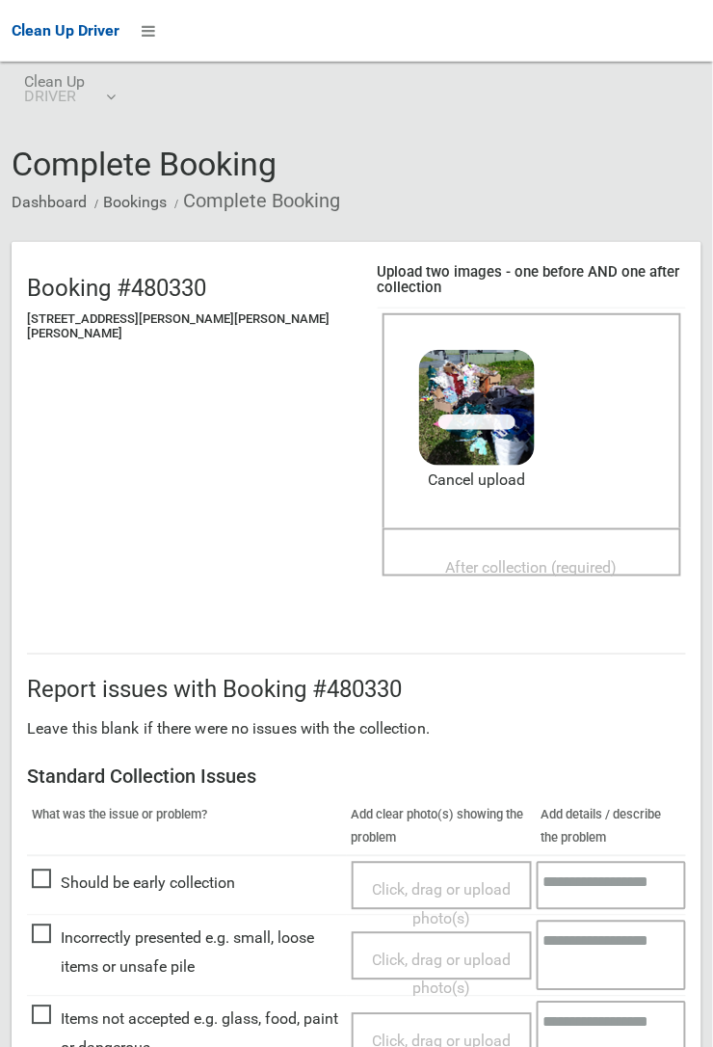
click at [446, 559] on span "After collection (required)" at bounding box center [532, 568] width 172 height 18
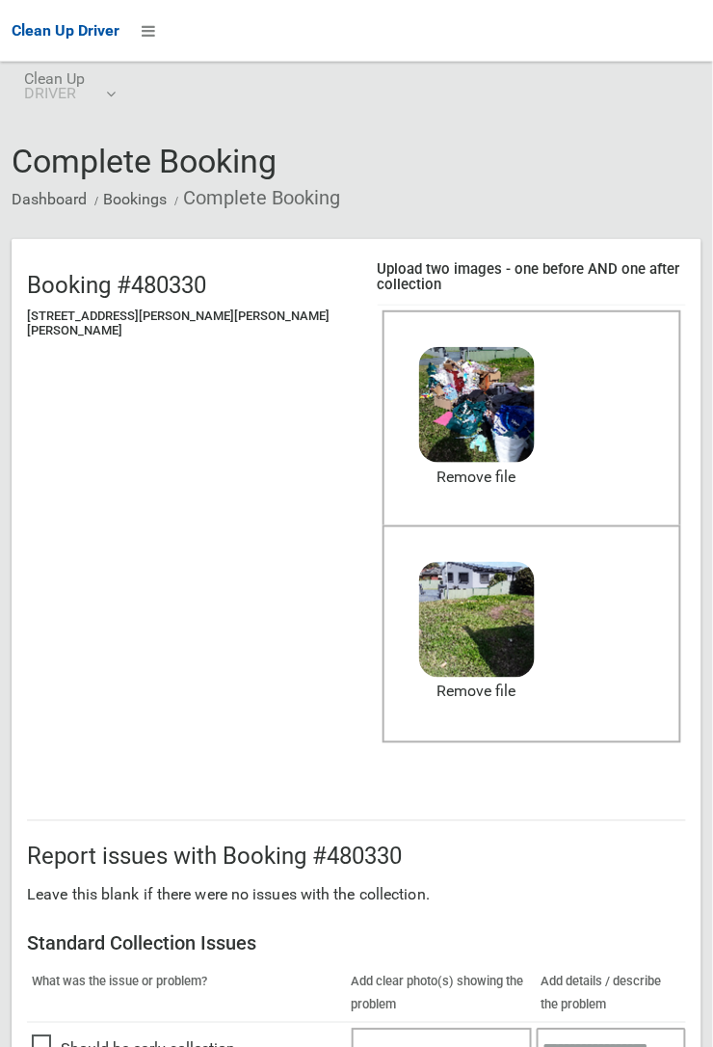
scroll to position [1057, 0]
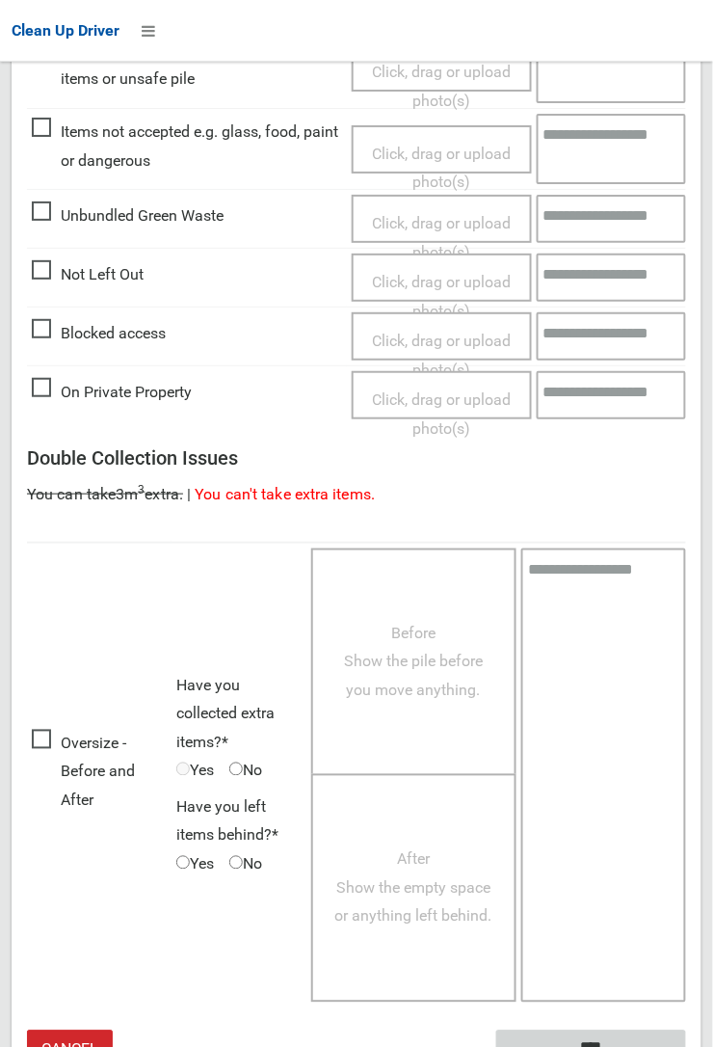
click at [686, 1046] on input "****" at bounding box center [591, 1048] width 190 height 36
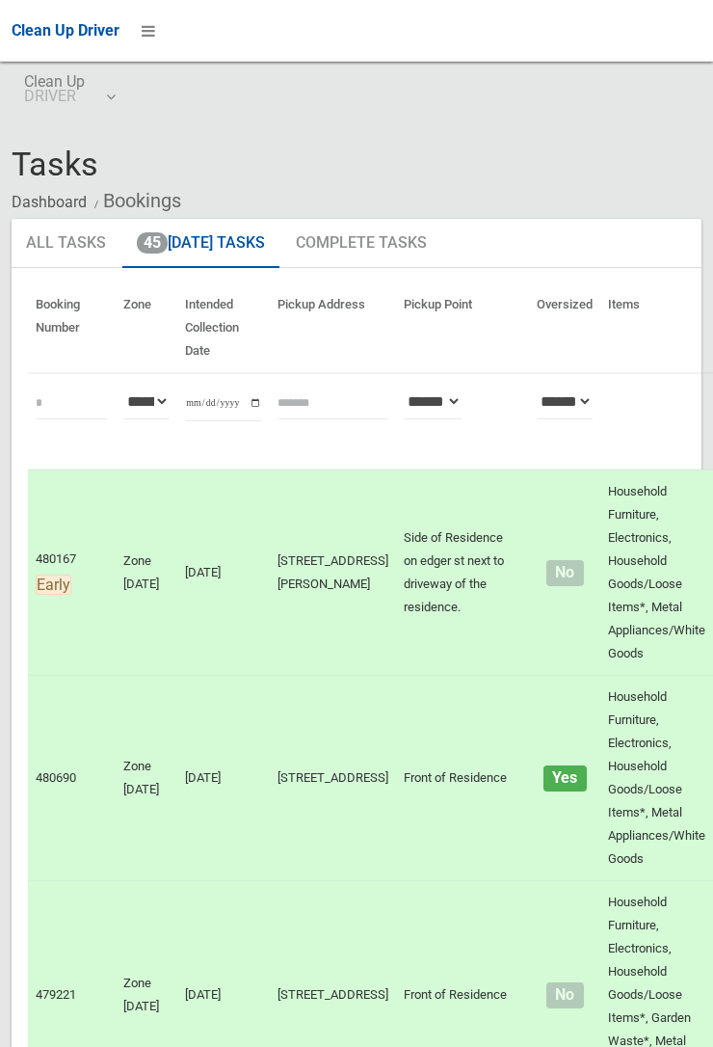
scroll to position [11458, 0]
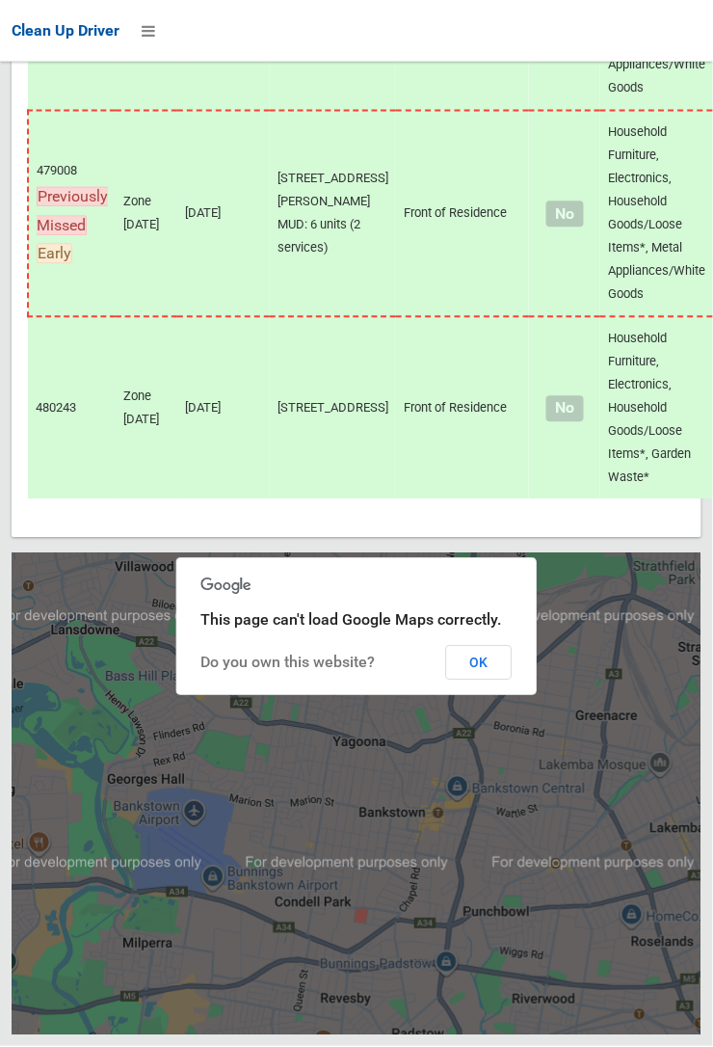
click at [488, 680] on button "OK" at bounding box center [479, 663] width 67 height 35
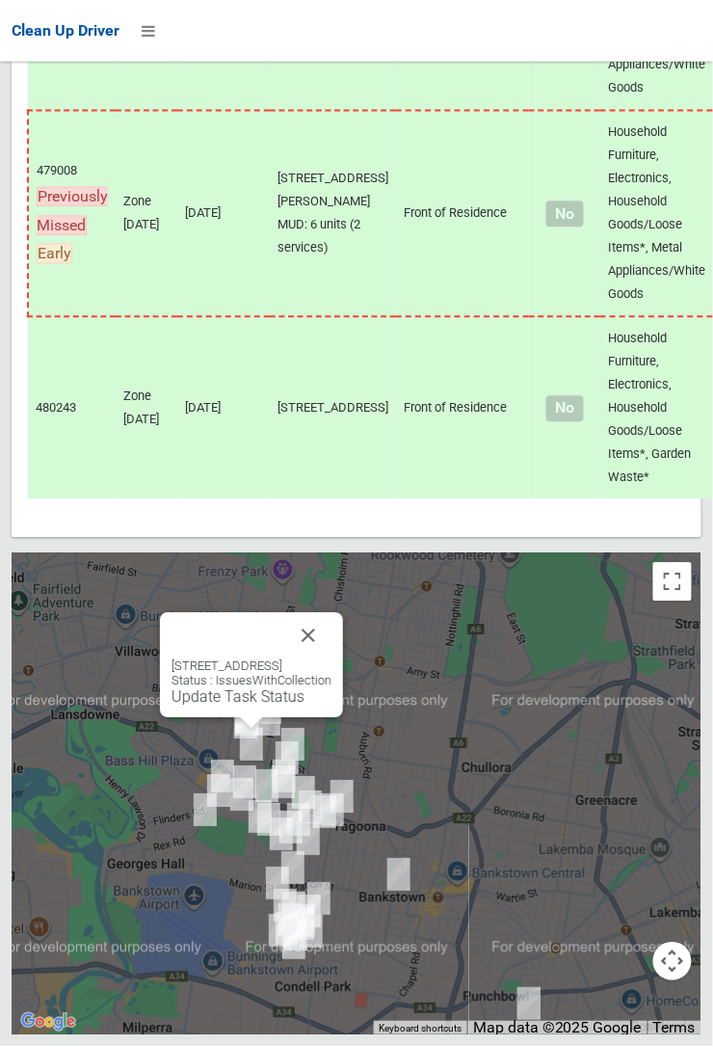
click at [332, 659] on button "Close" at bounding box center [308, 636] width 46 height 46
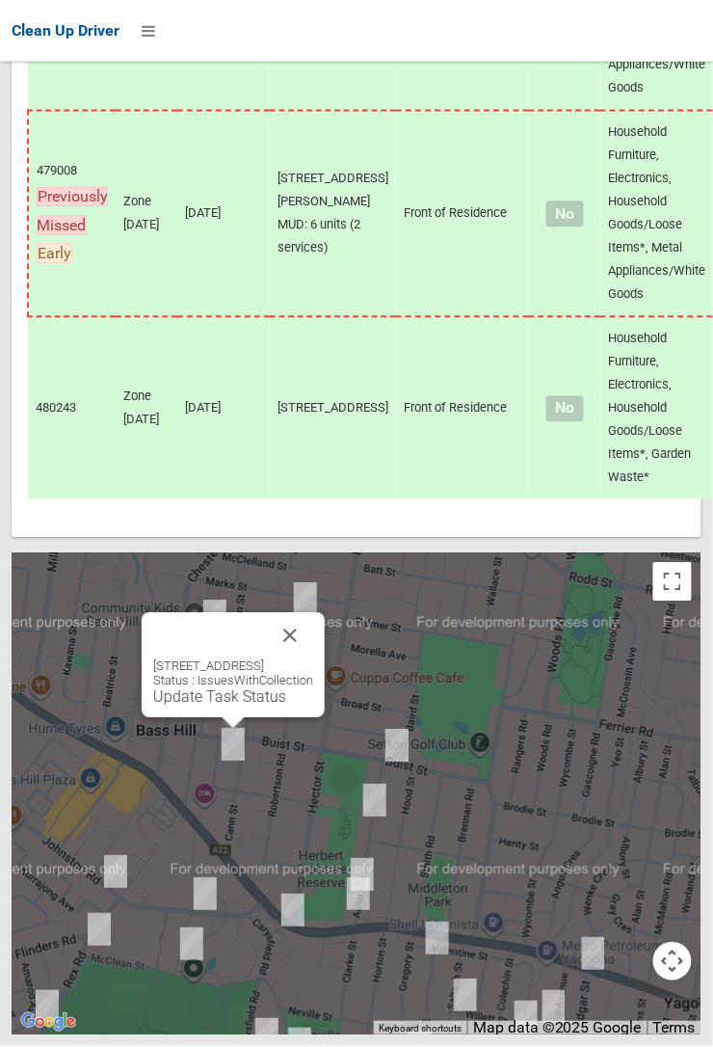
click at [260, 706] on div "[STREET_ADDRESS] Status : IssuesWithCollection Update Task Status" at bounding box center [233, 682] width 160 height 47
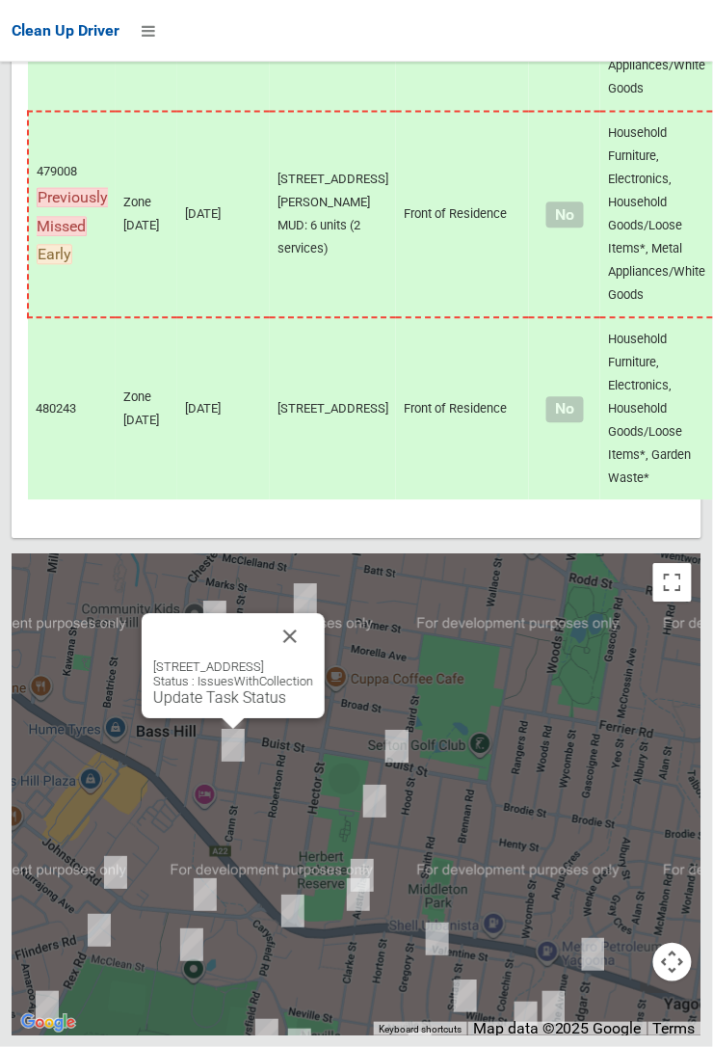
scroll to position [9556, 0]
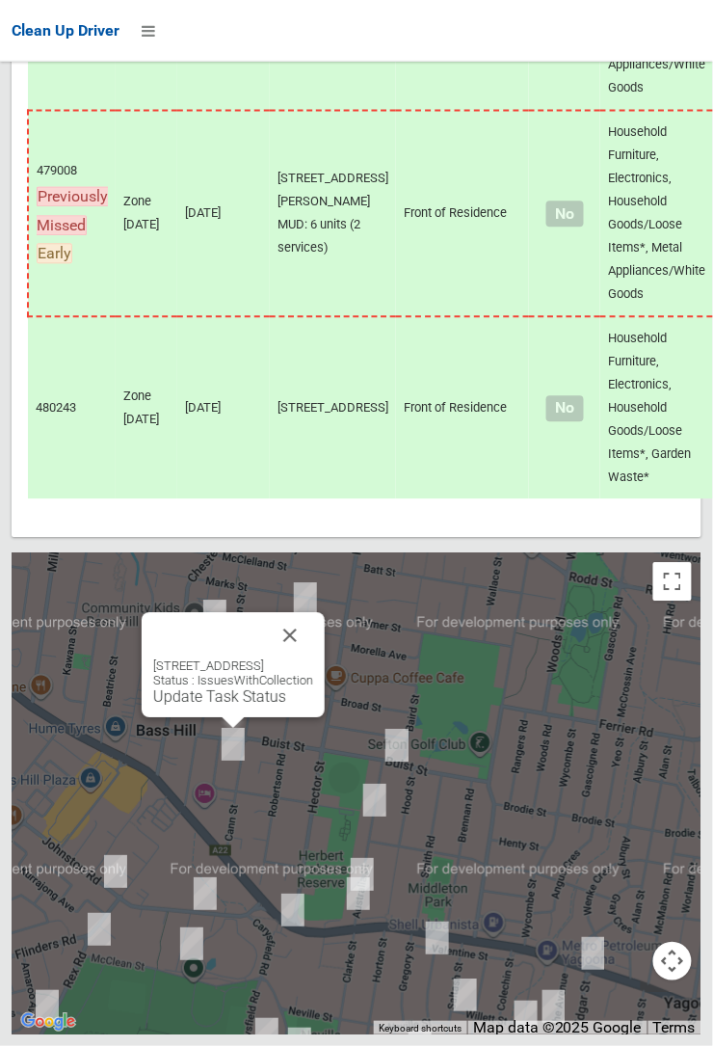
click at [325, 698] on div "[STREET_ADDRESS] Status : IssuesWithCollection Update Task Status" at bounding box center [233, 665] width 183 height 105
click at [313, 659] on button "Close" at bounding box center [290, 636] width 46 height 46
